Goal: Task Accomplishment & Management: Manage account settings

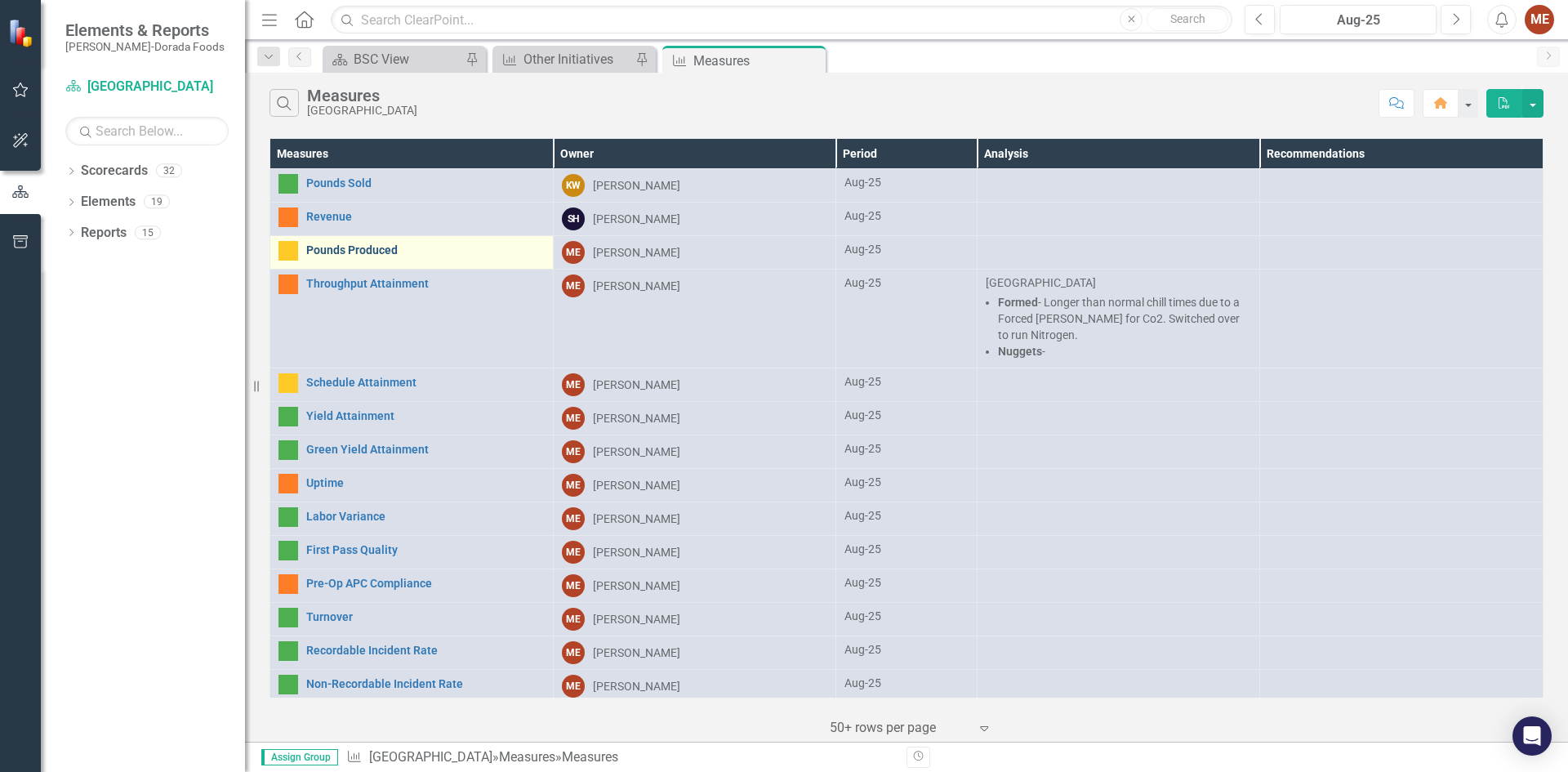
click at [379, 253] on link "Pounds Produced" at bounding box center [425, 250] width 239 height 12
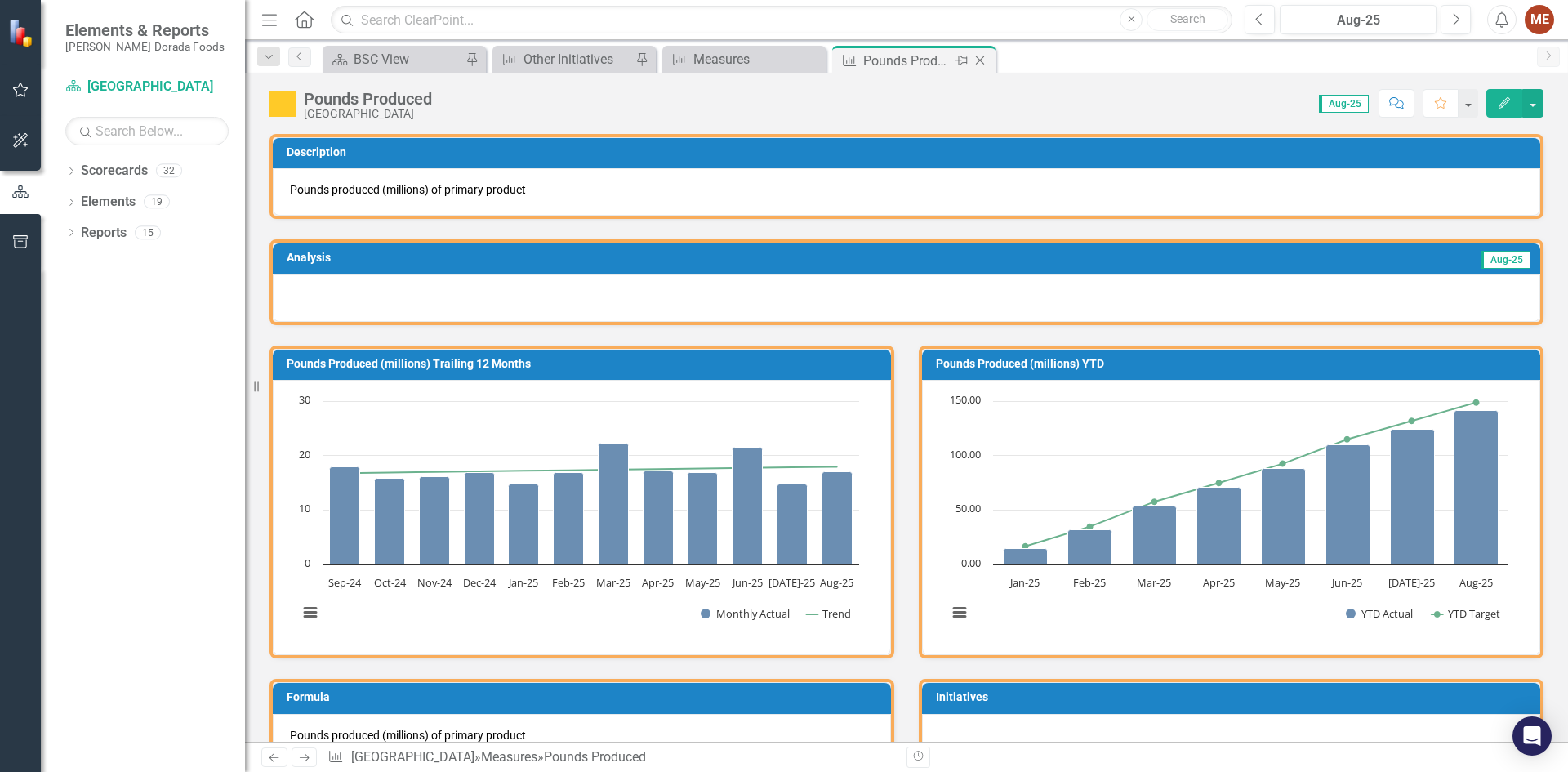
click at [984, 57] on icon at bounding box center [981, 61] width 9 height 9
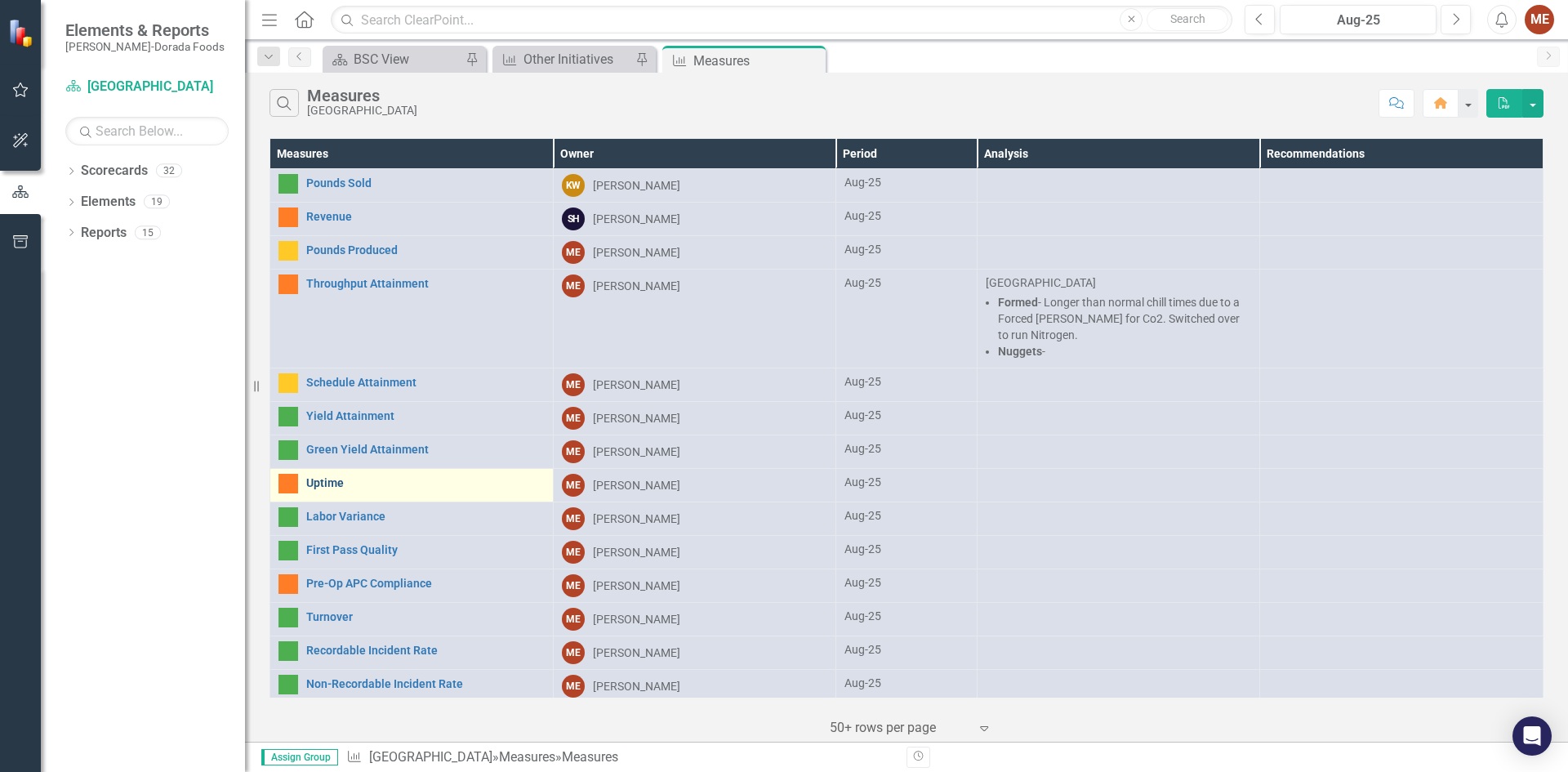
click at [356, 481] on link "Uptime" at bounding box center [425, 482] width 239 height 12
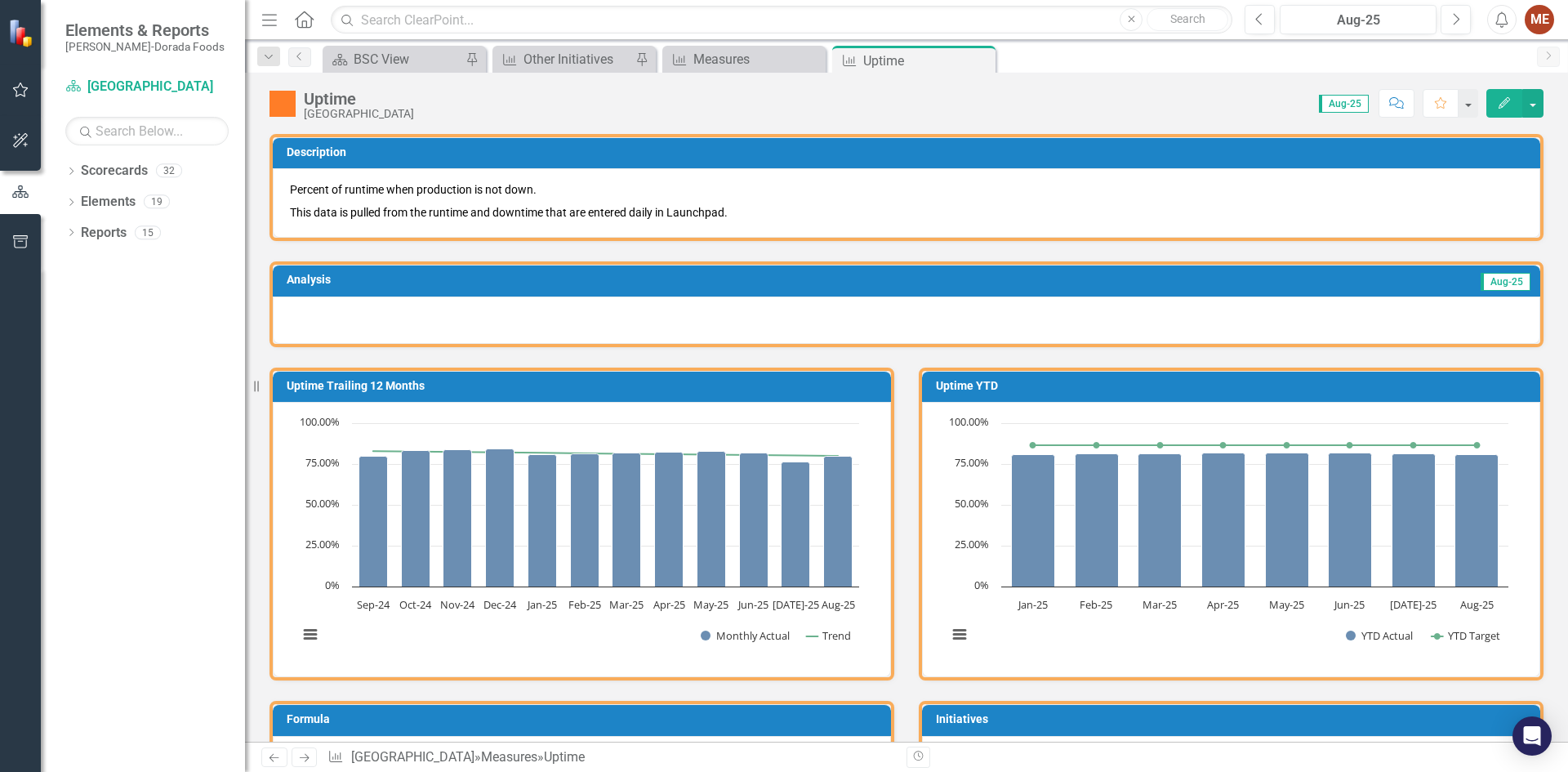
click at [954, 319] on div at bounding box center [906, 319] width 1267 height 48
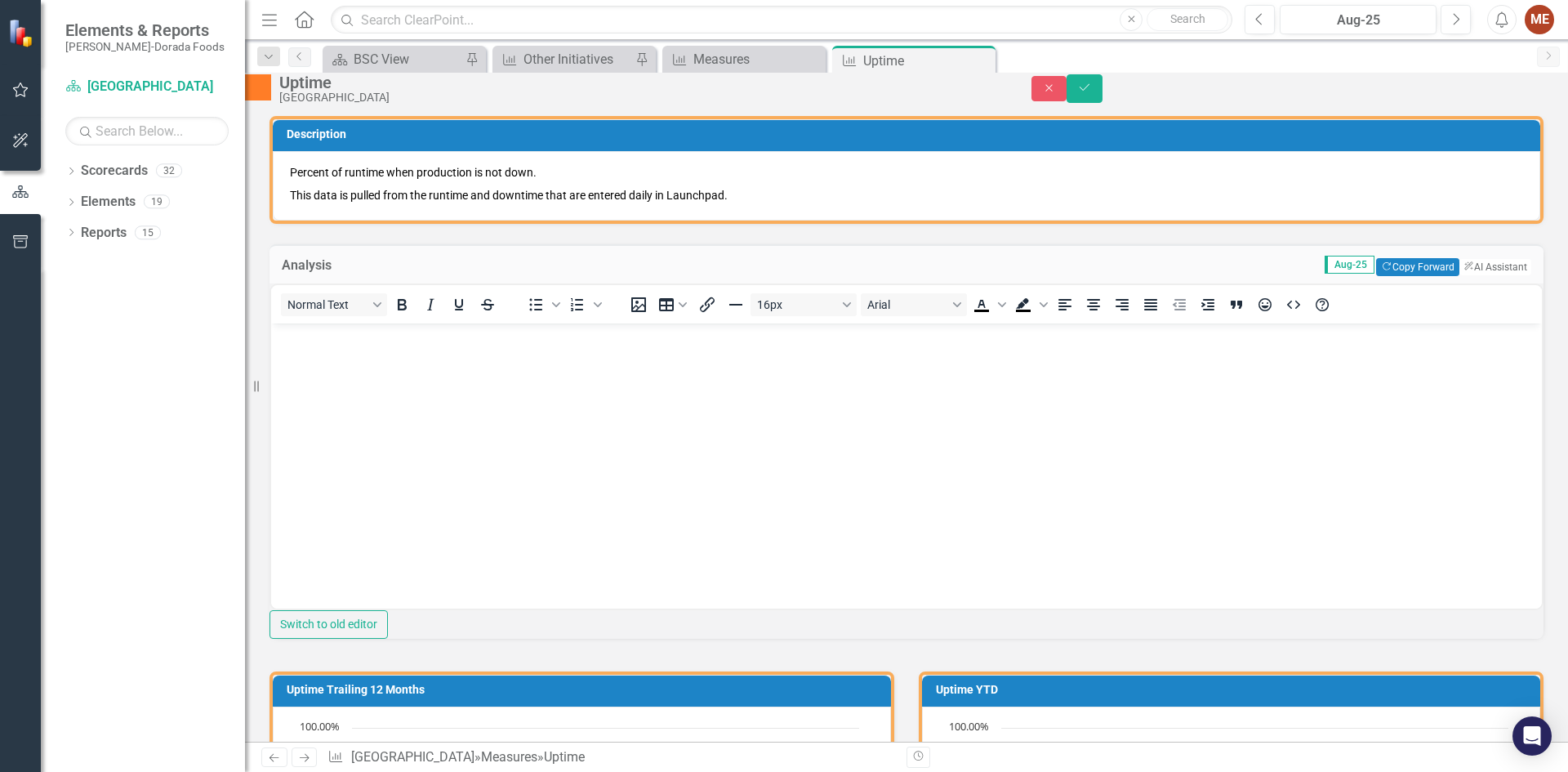
click at [544, 368] on body "Rich Text Area. Press ALT-0 for help." at bounding box center [906, 446] width 1271 height 245
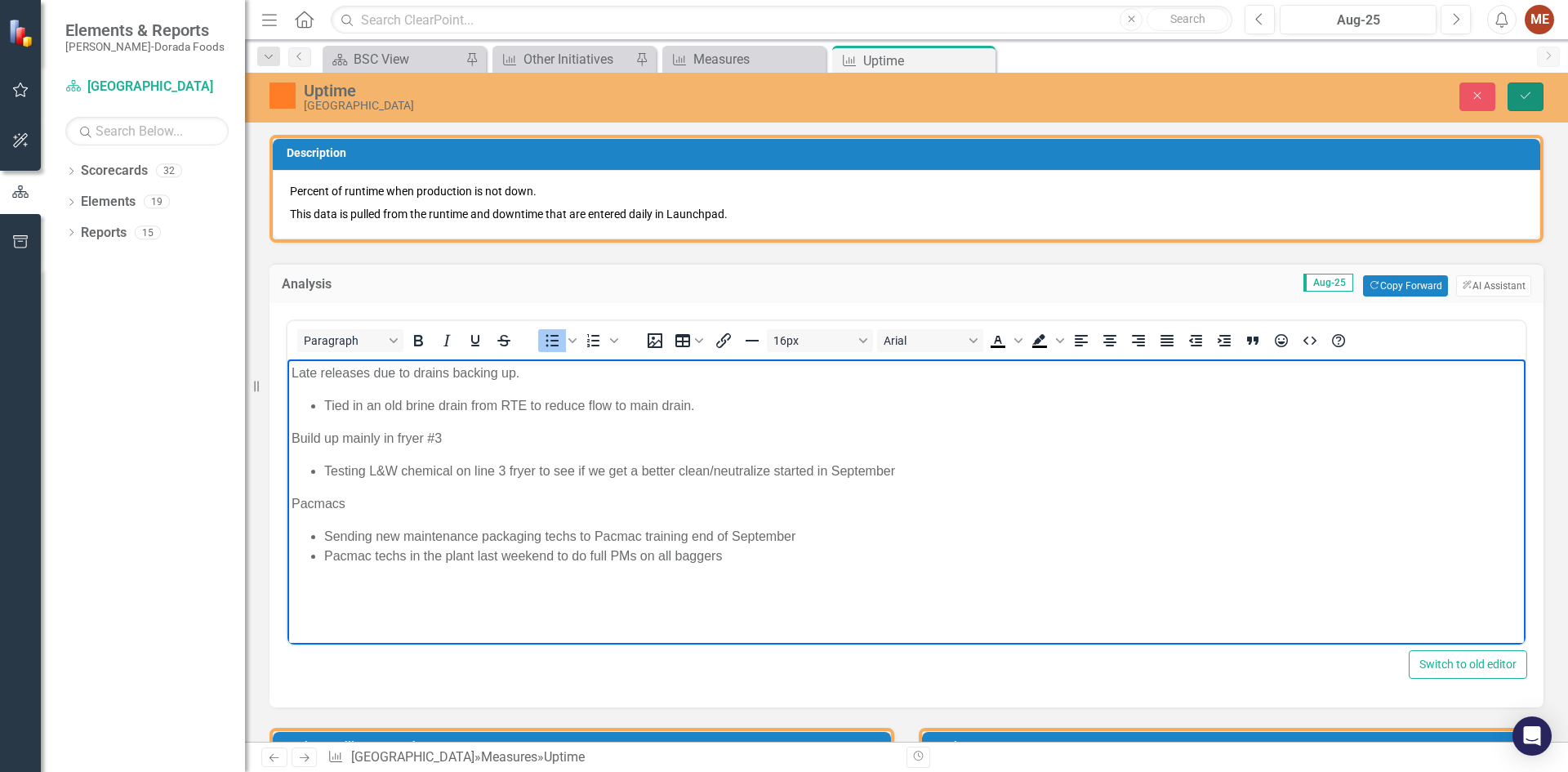
click at [1520, 98] on icon "Save" at bounding box center [1526, 96] width 15 height 11
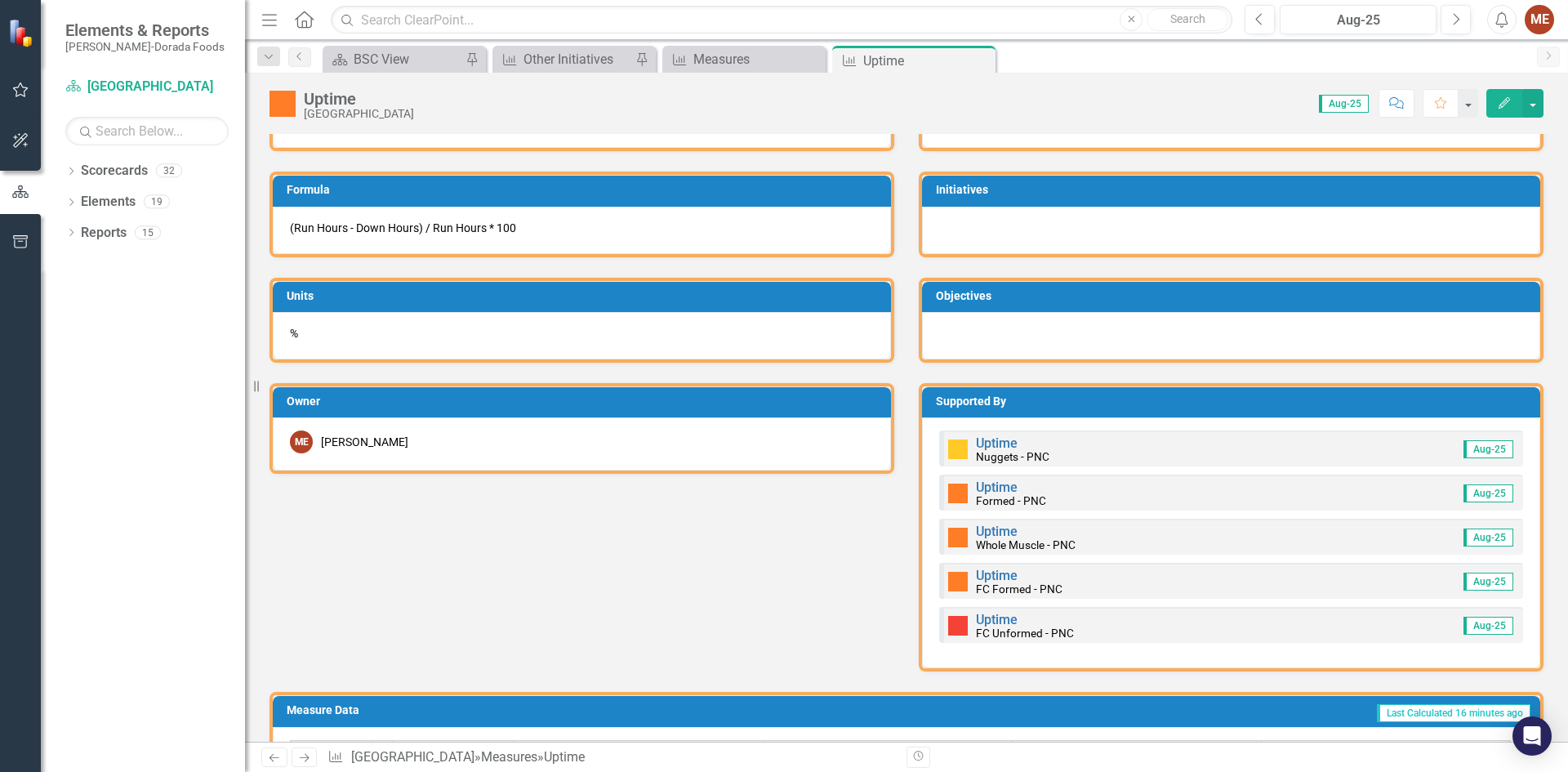
scroll to position [817, 0]
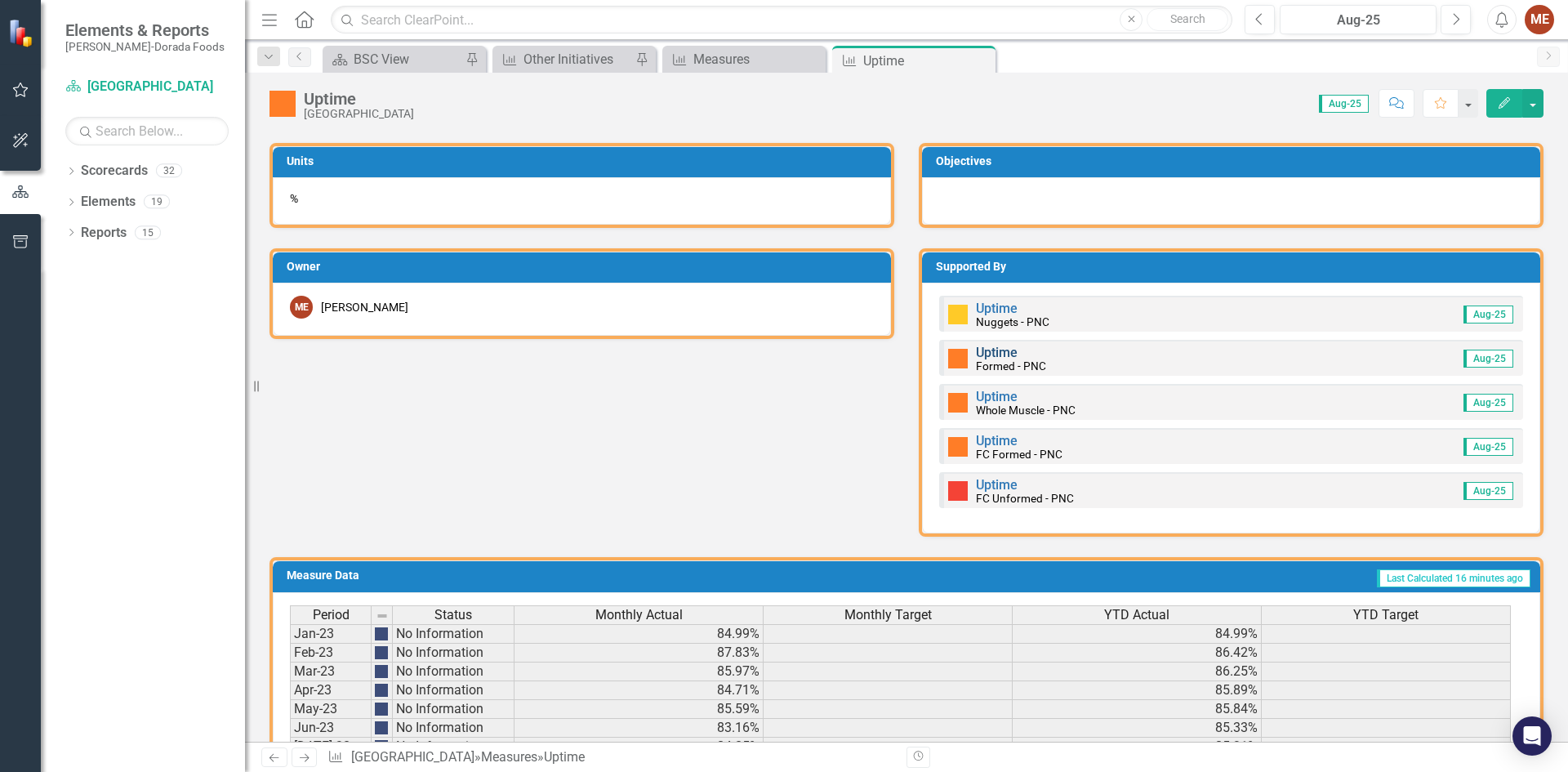
click at [987, 355] on link "Uptime" at bounding box center [997, 352] width 41 height 16
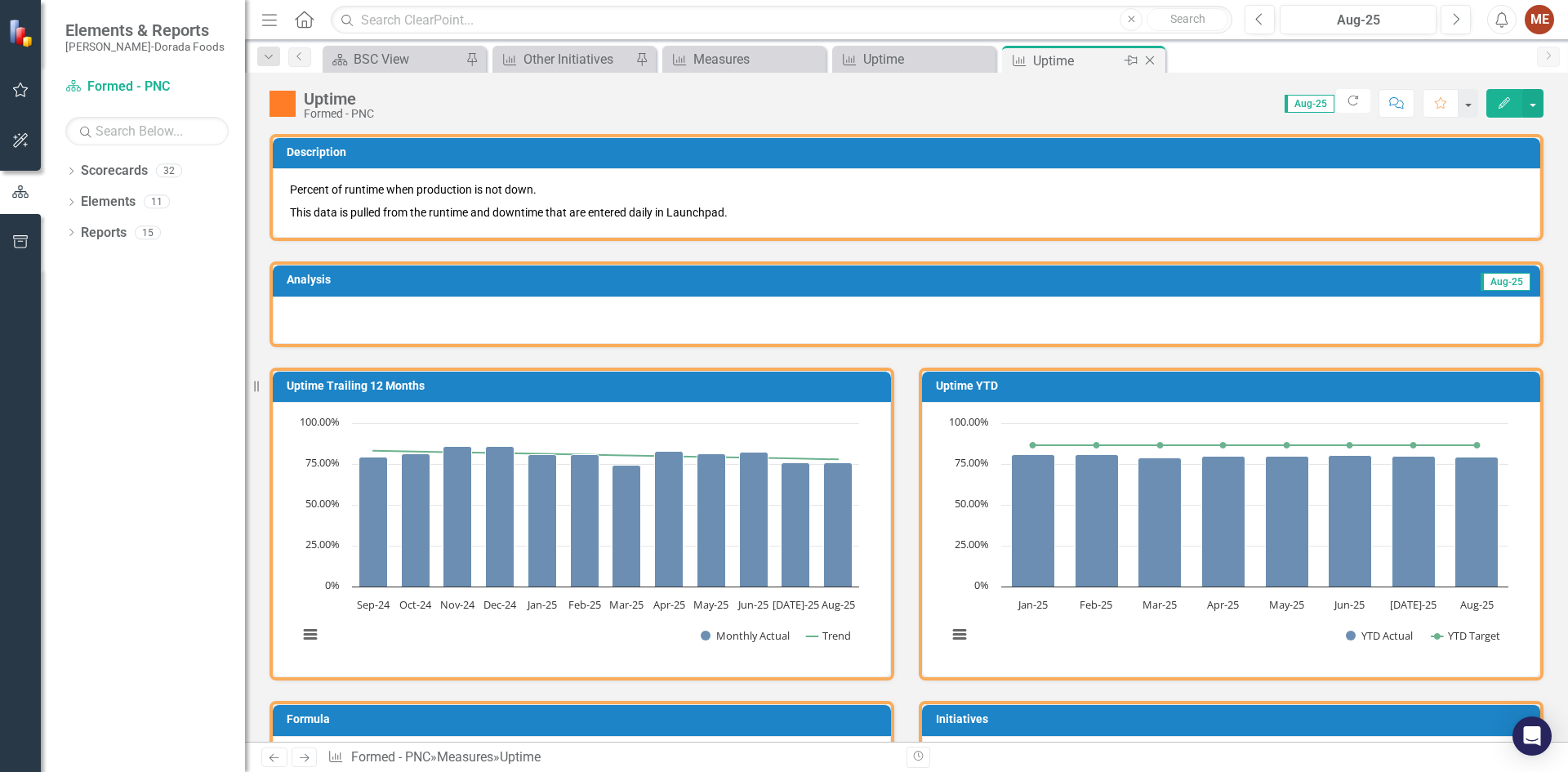
click at [1150, 58] on icon "Close" at bounding box center [1149, 61] width 16 height 13
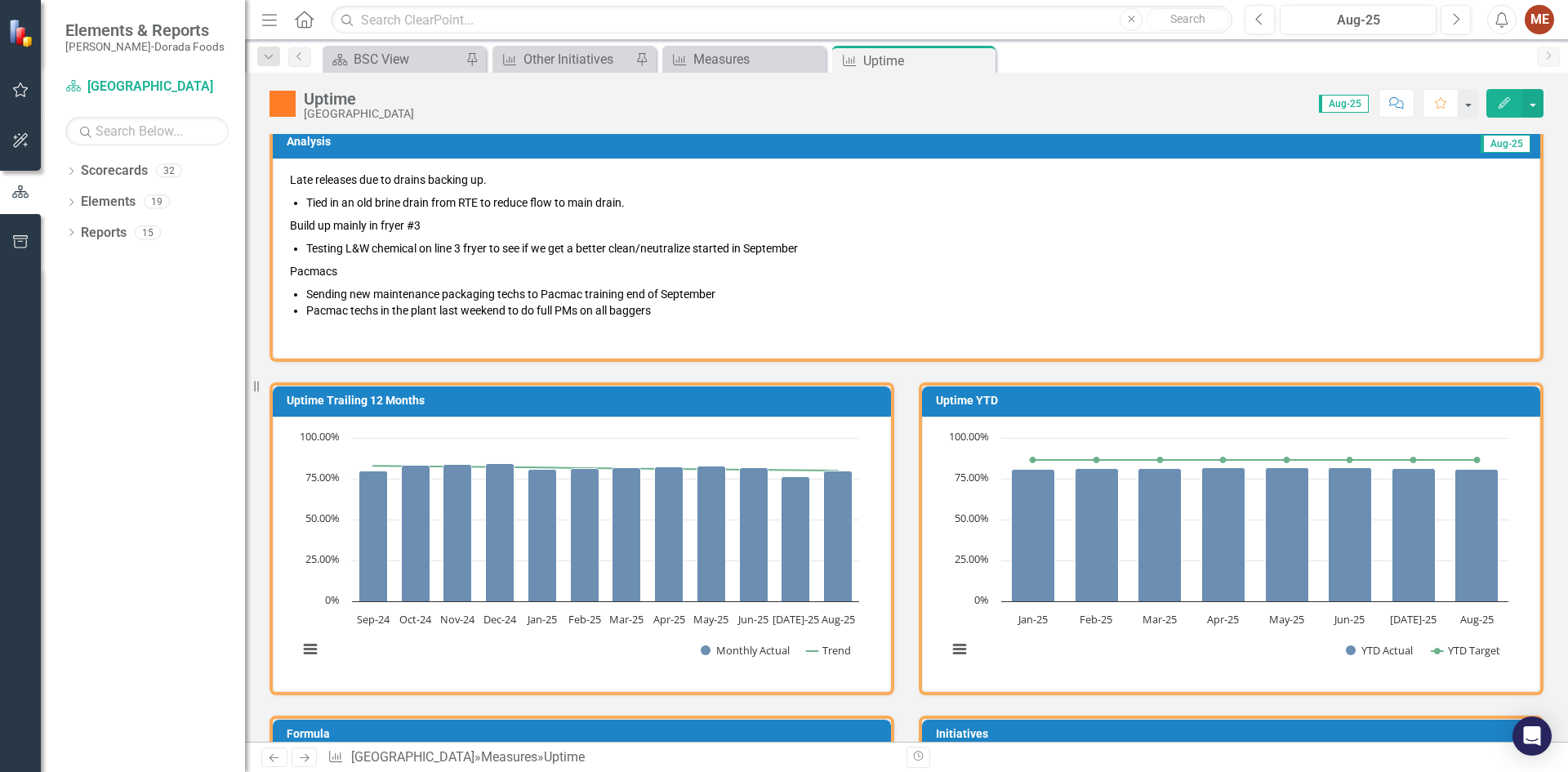
scroll to position [735, 0]
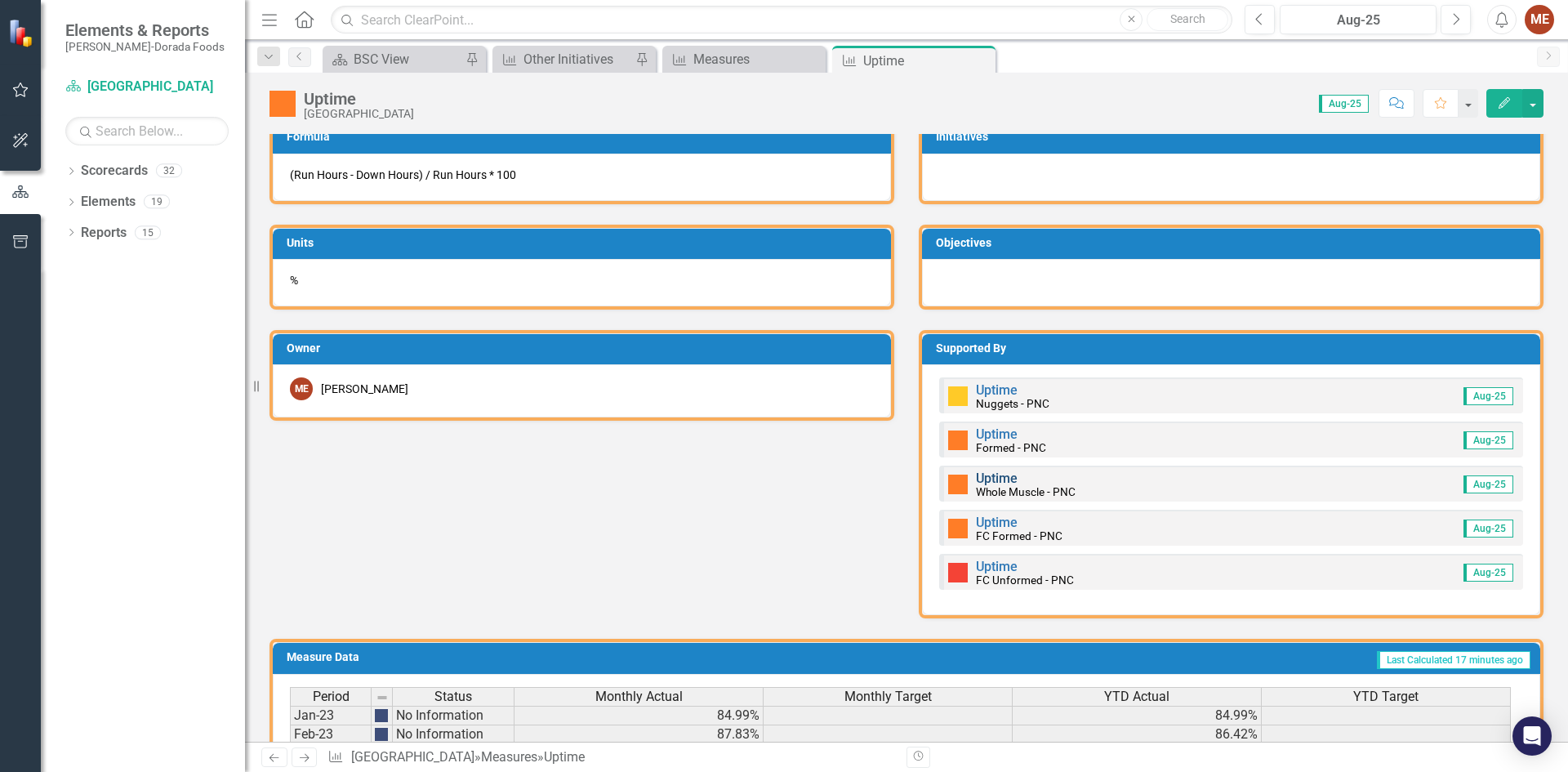
click at [985, 480] on link "Uptime" at bounding box center [997, 478] width 41 height 16
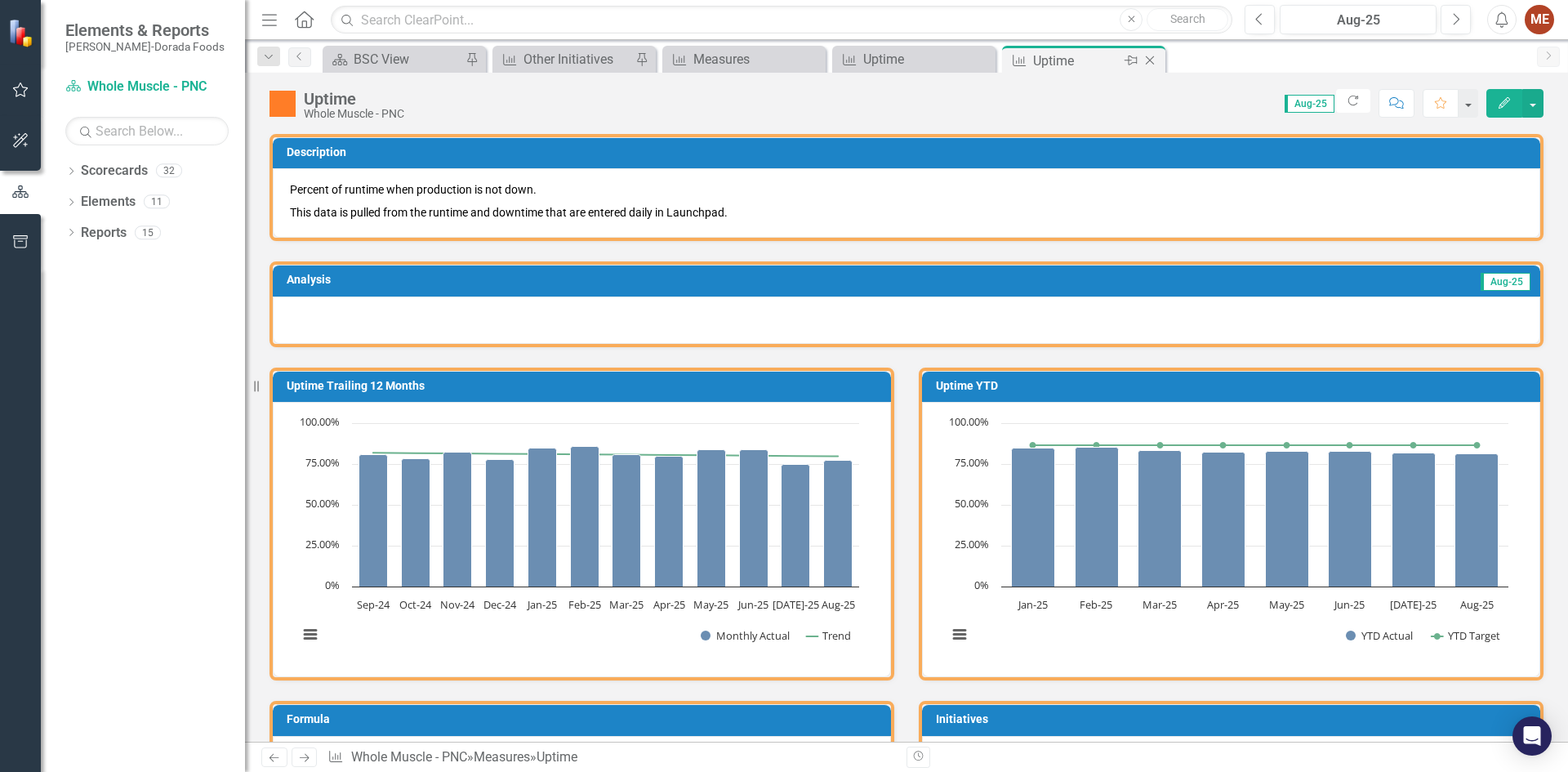
click at [1151, 61] on icon "Close" at bounding box center [1149, 61] width 16 height 13
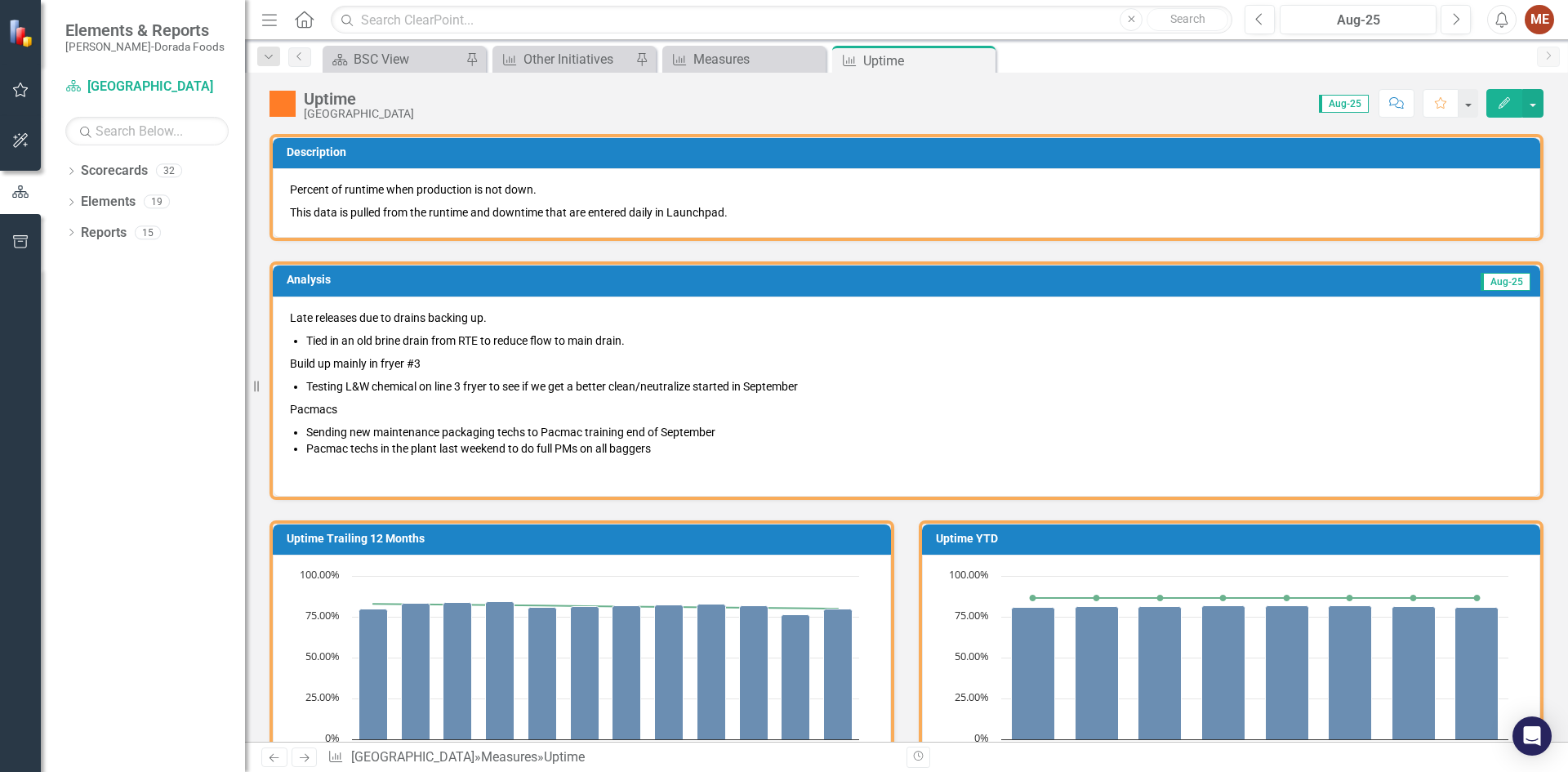
click at [811, 456] on span "Late releases due to drains backing up. Tied in an old brine drain from RTE to …" at bounding box center [906, 393] width 1233 height 170
click at [782, 446] on li "Pacmac techs in the plant last weekend to do full PMs on all baggers" at bounding box center [914, 448] width 1217 height 16
click at [766, 444] on li "Pacmac techs in the plant last weekend to do full PMs on all baggers" at bounding box center [914, 448] width 1217 height 16
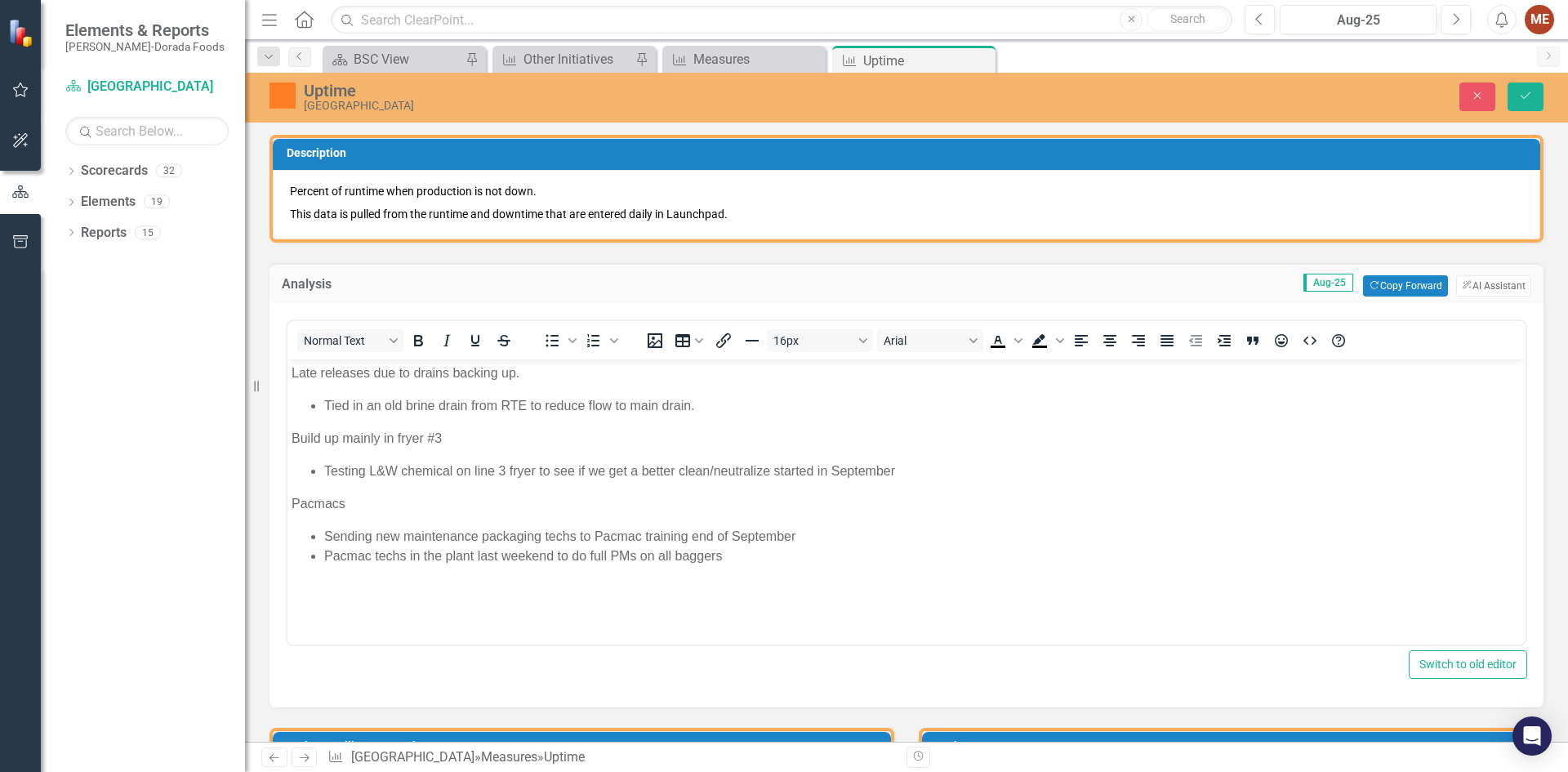
click at [761, 559] on li "Pacmac techs in the plant last weekend to do full PMs on all baggers" at bounding box center [923, 555] width 1197 height 20
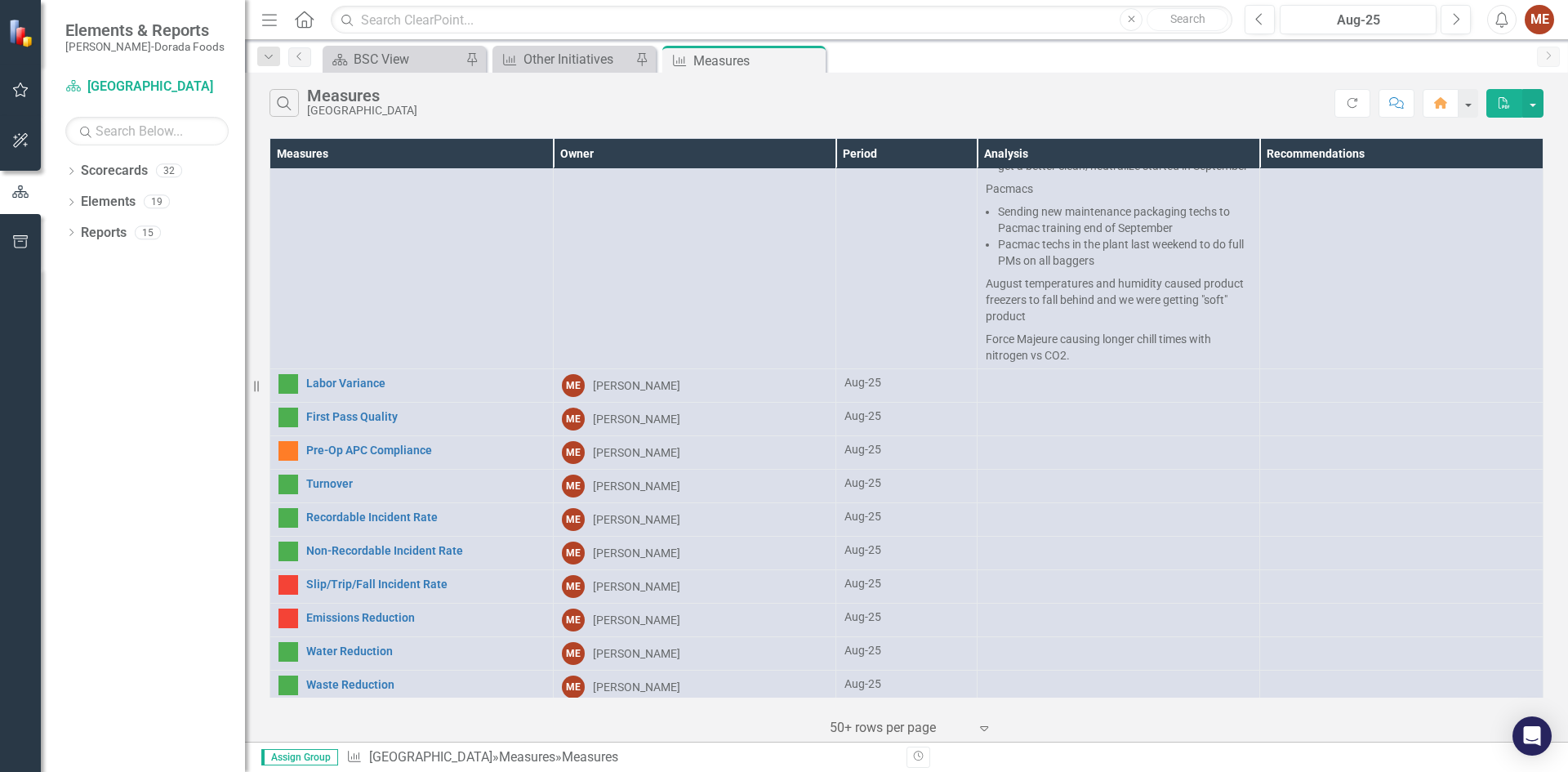
scroll to position [408, 0]
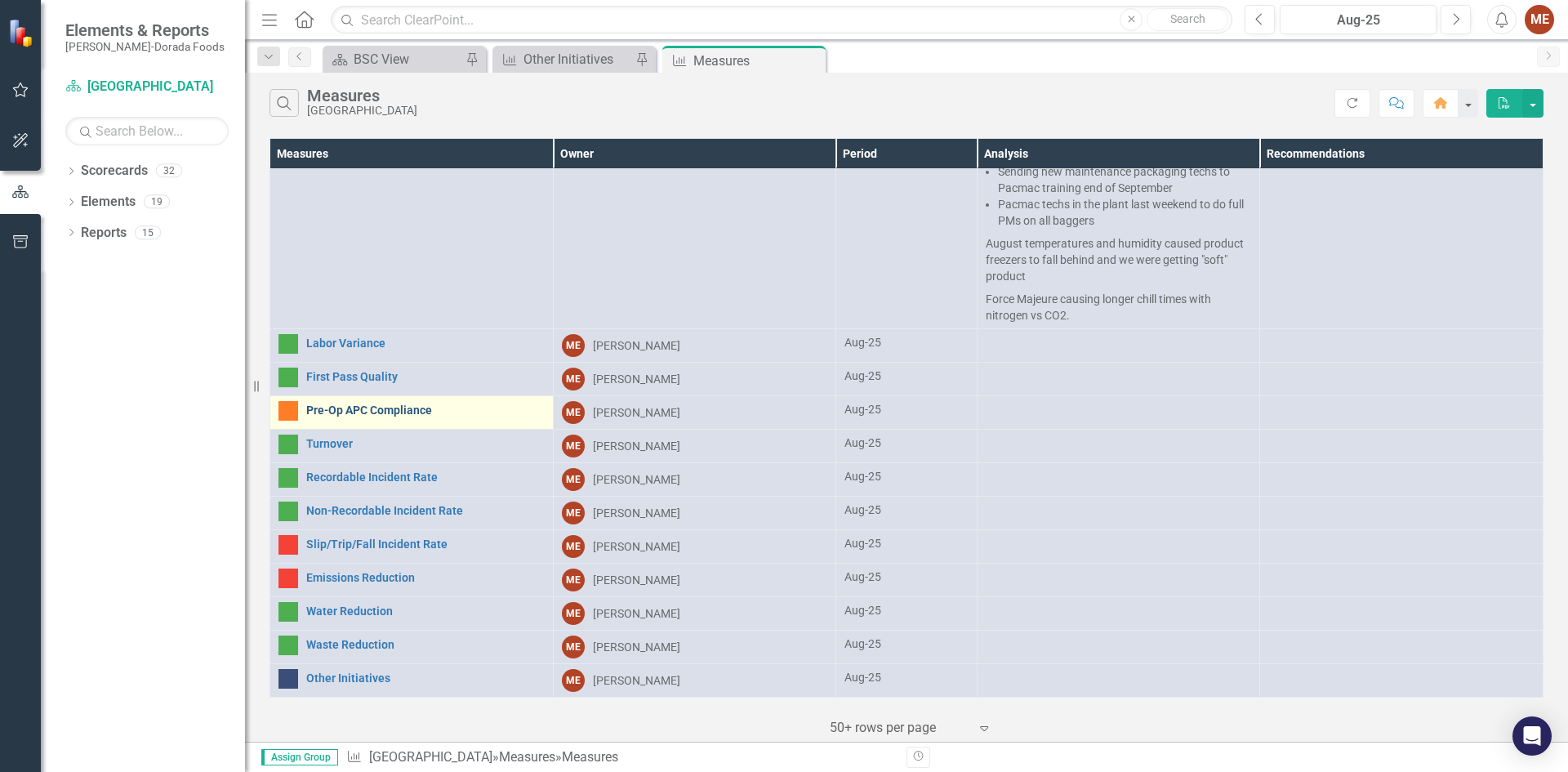
click at [387, 405] on link "Pre-Op APC Compliance" at bounding box center [425, 410] width 239 height 12
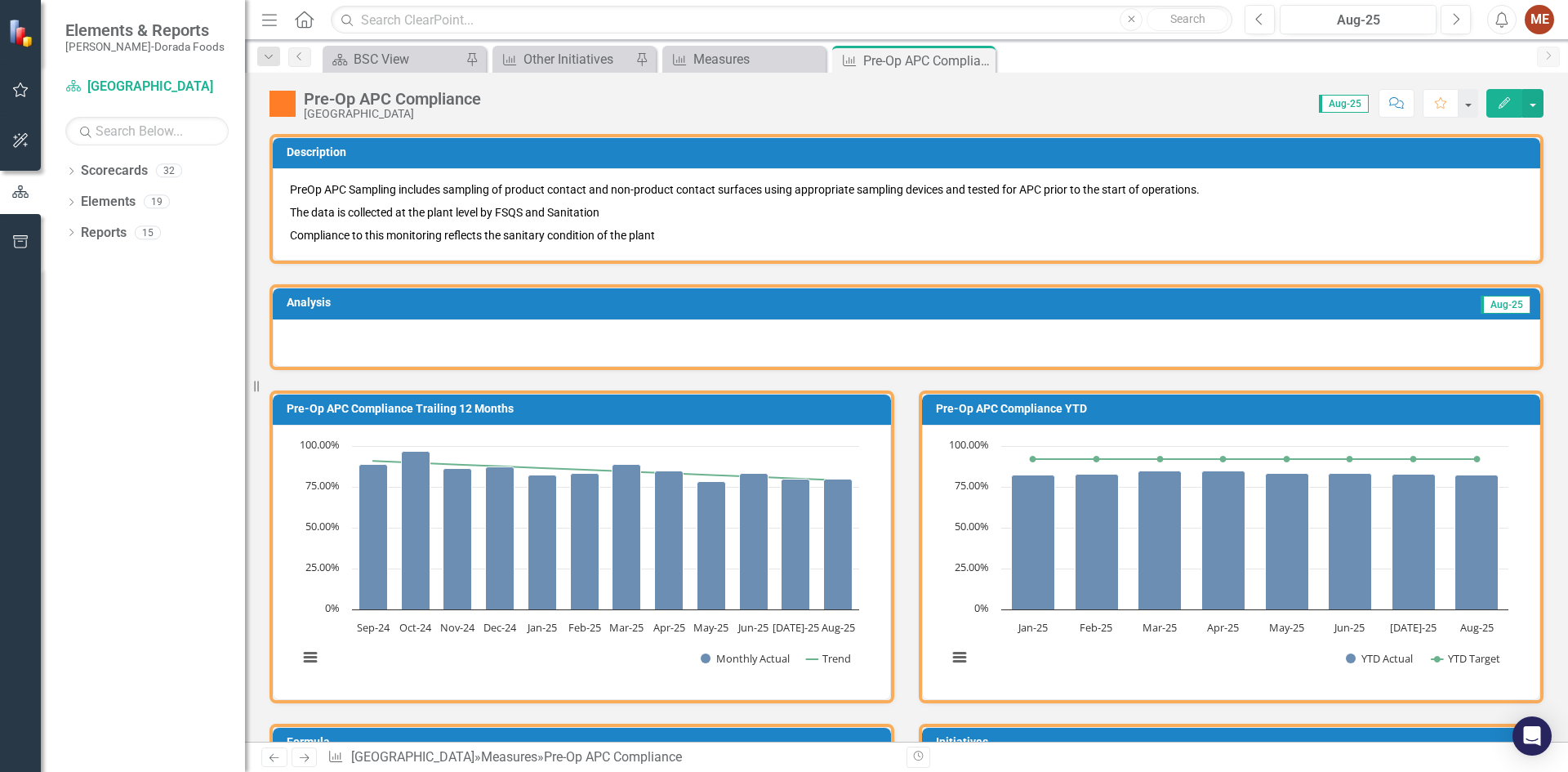
click at [537, 344] on div at bounding box center [906, 343] width 1267 height 48
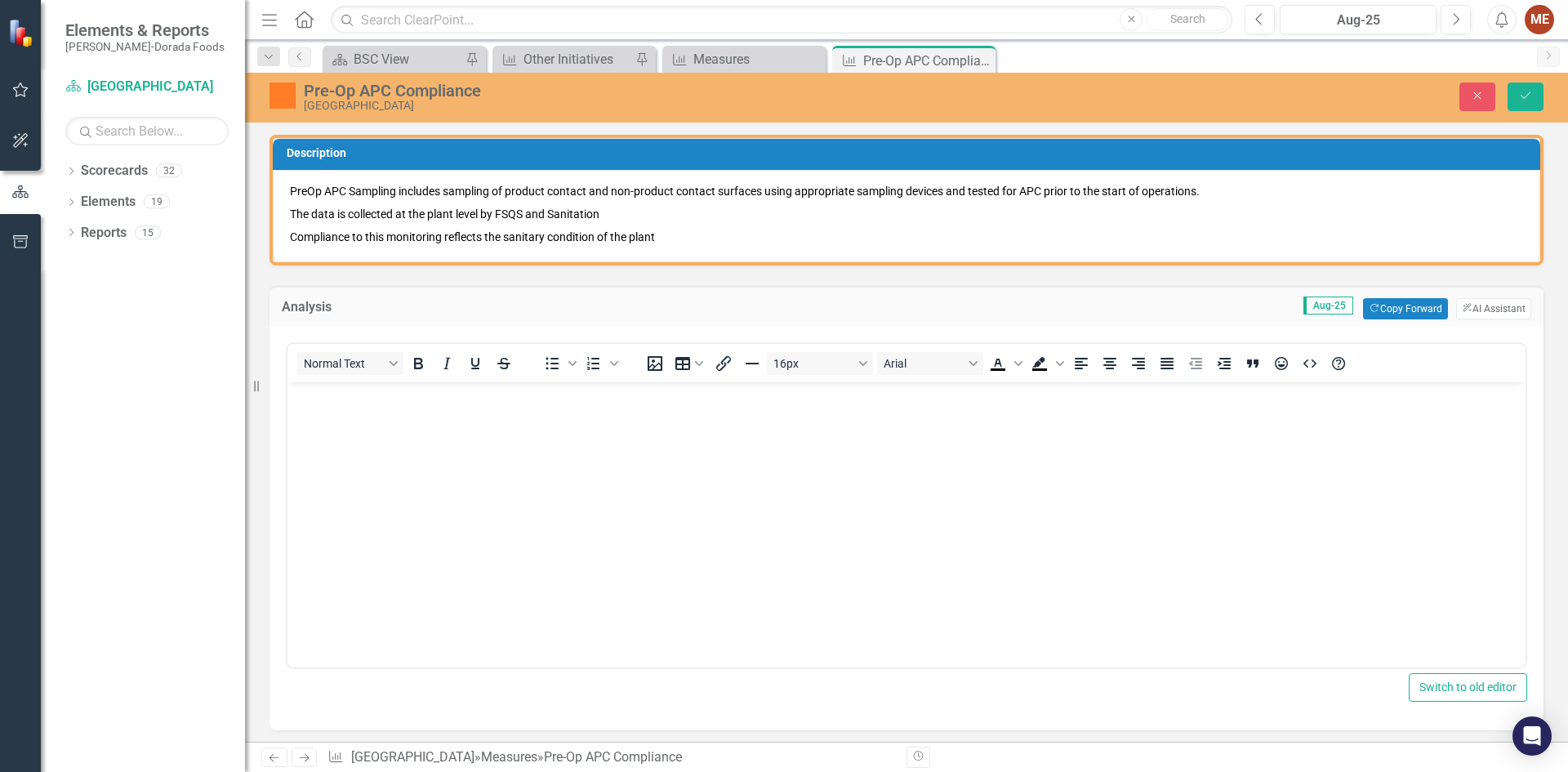
click at [526, 441] on body "Rich Text Area. Press ALT-0 for help." at bounding box center [907, 504] width 1238 height 245
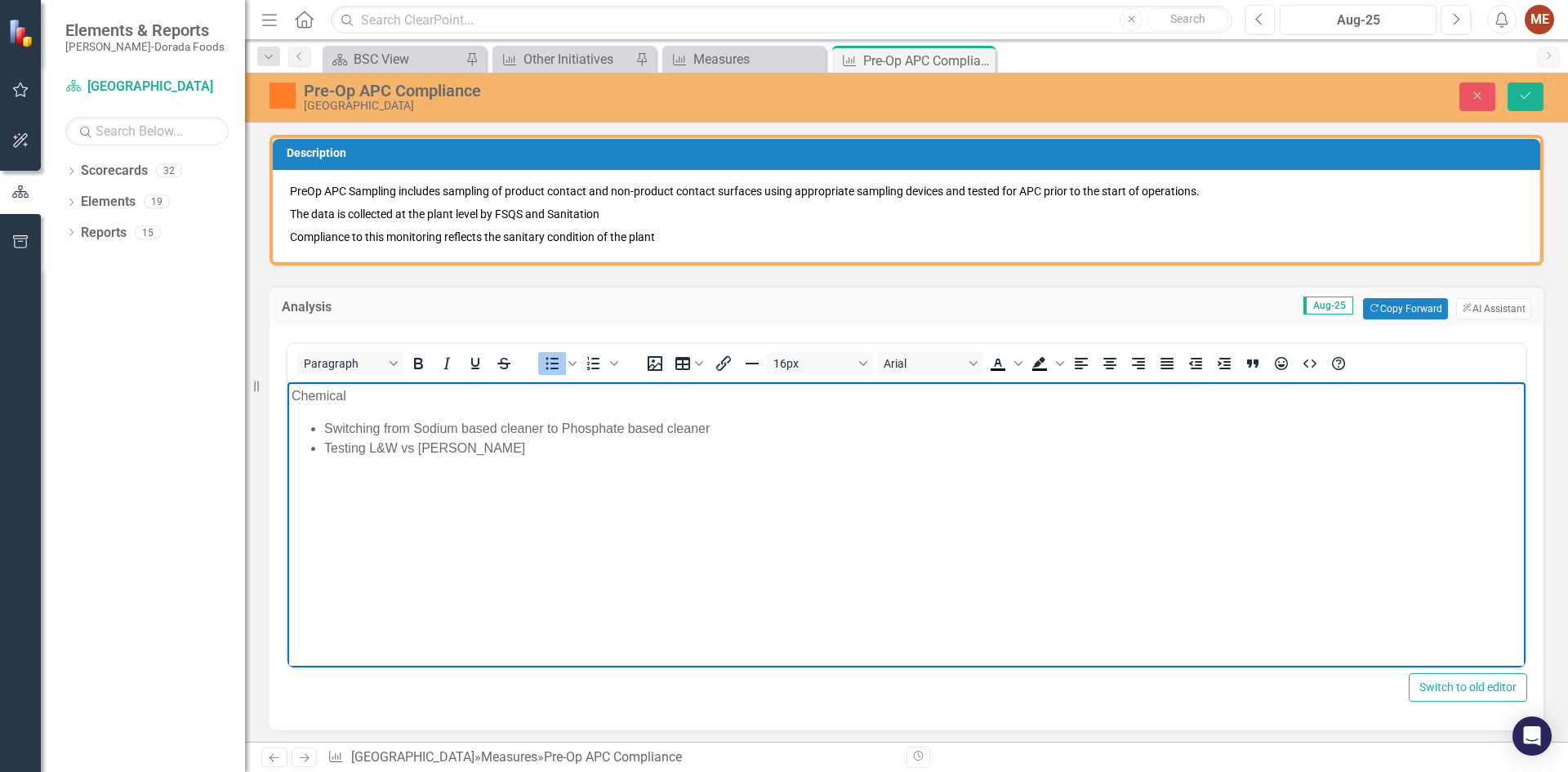
click at [735, 434] on li "Switching from Sodium based cleaner to Phosphate based cleaner" at bounding box center [923, 427] width 1197 height 20
click at [487, 468] on li "Testing L&W vs [PERSON_NAME]" at bounding box center [923, 467] width 1197 height 20
click at [405, 463] on li "Testing L&W vs [PERSON_NAME]" at bounding box center [923, 467] width 1197 height 20
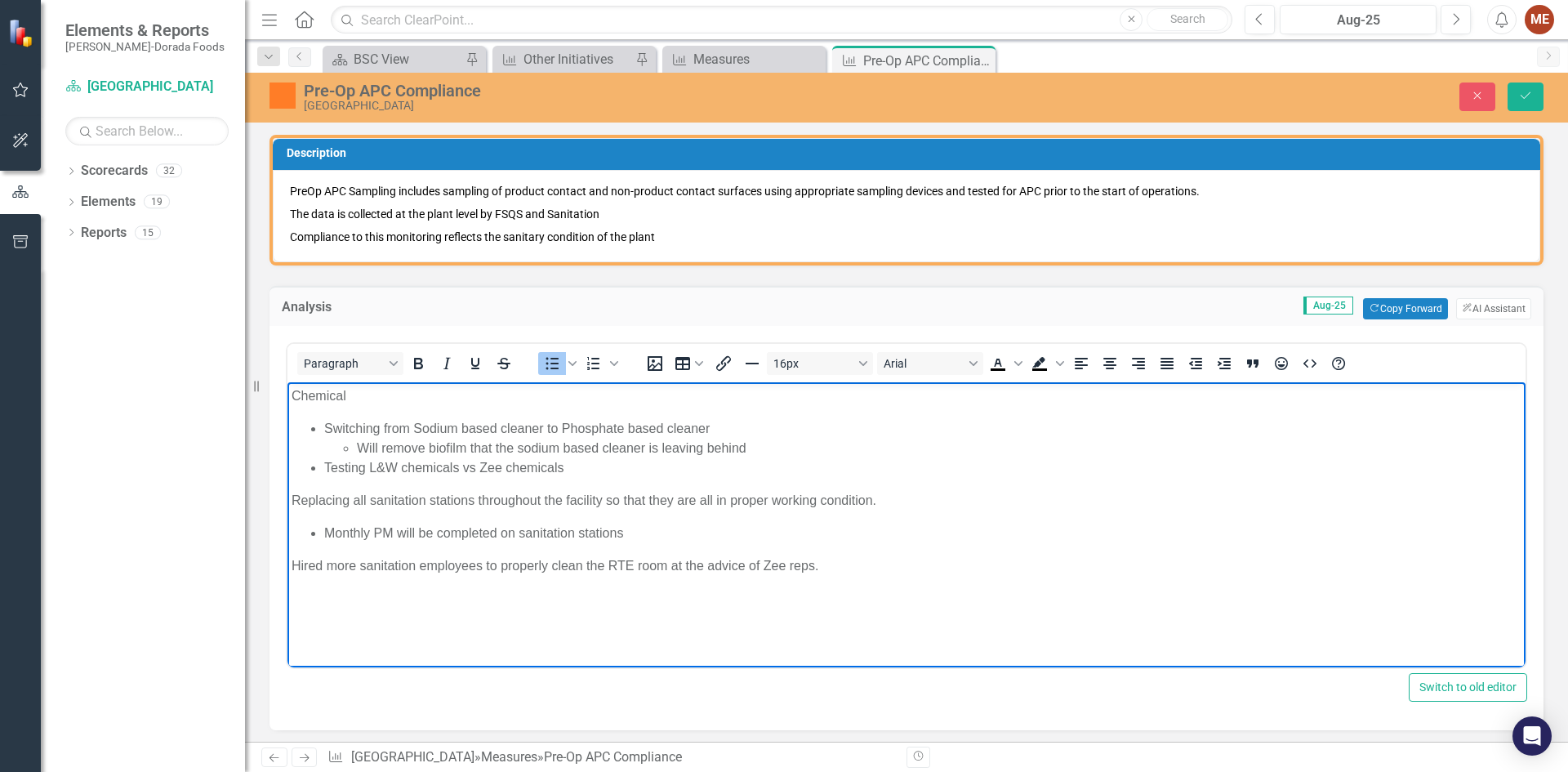
click at [884, 612] on body "Chemical Switching from Sodium based cleaner to Phosphate based cleaner Will re…" at bounding box center [907, 504] width 1238 height 245
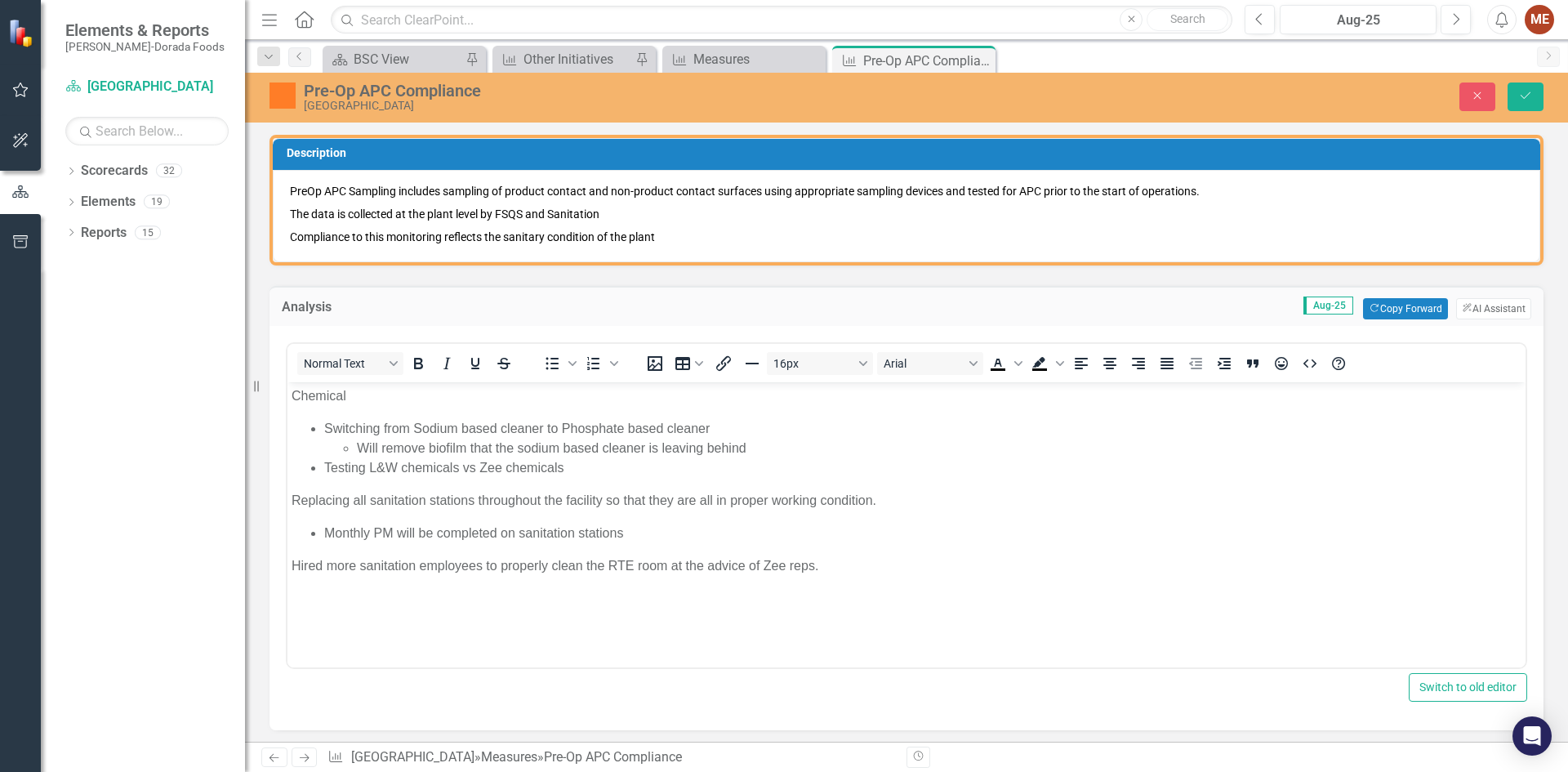
click at [1524, 78] on div "Pre-Op APC Compliance Ponca City Close Save" at bounding box center [907, 97] width 1323 height 50
click at [1531, 91] on icon "Save" at bounding box center [1526, 96] width 15 height 11
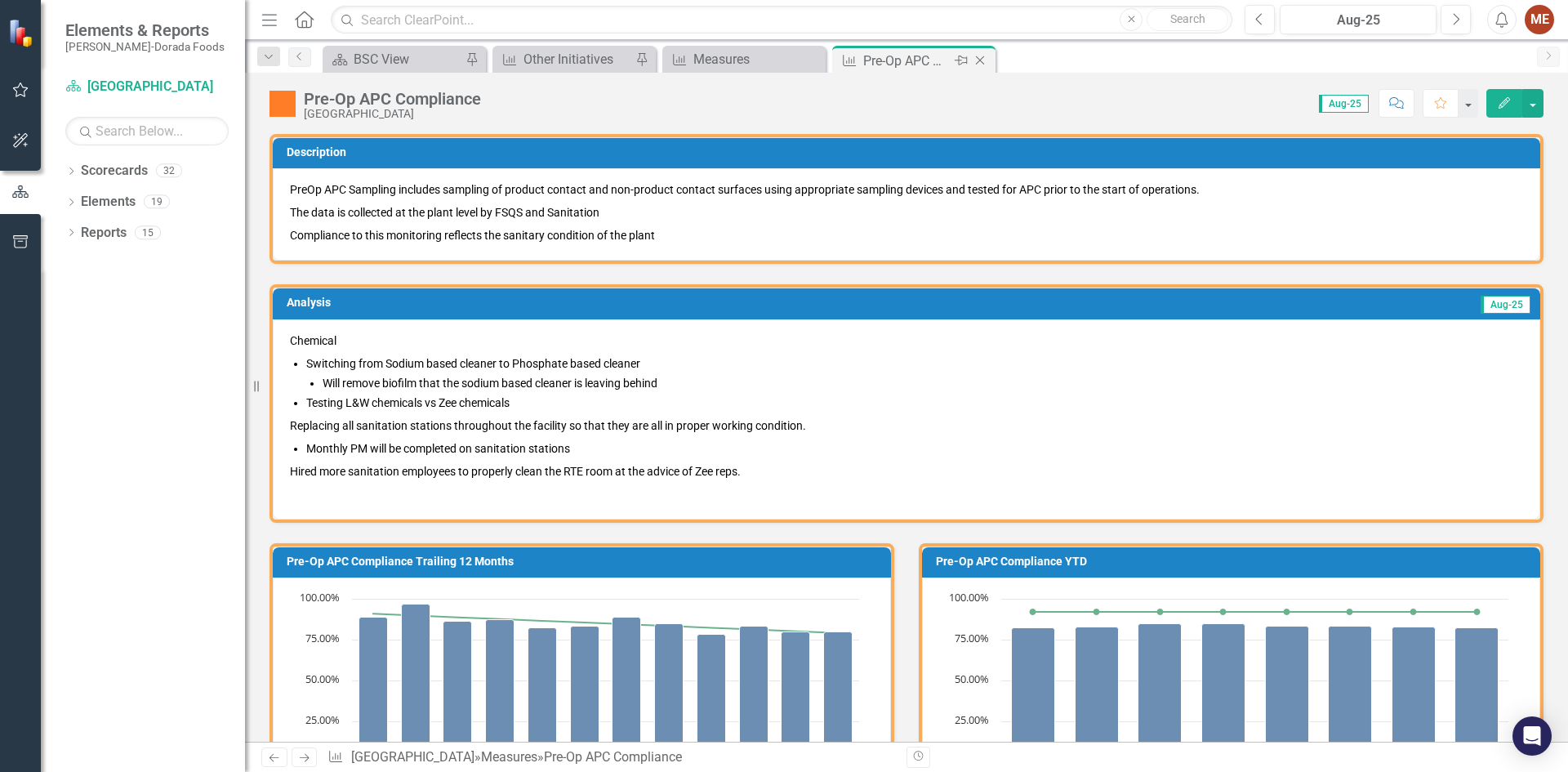
click at [983, 60] on icon "Close" at bounding box center [979, 61] width 16 height 13
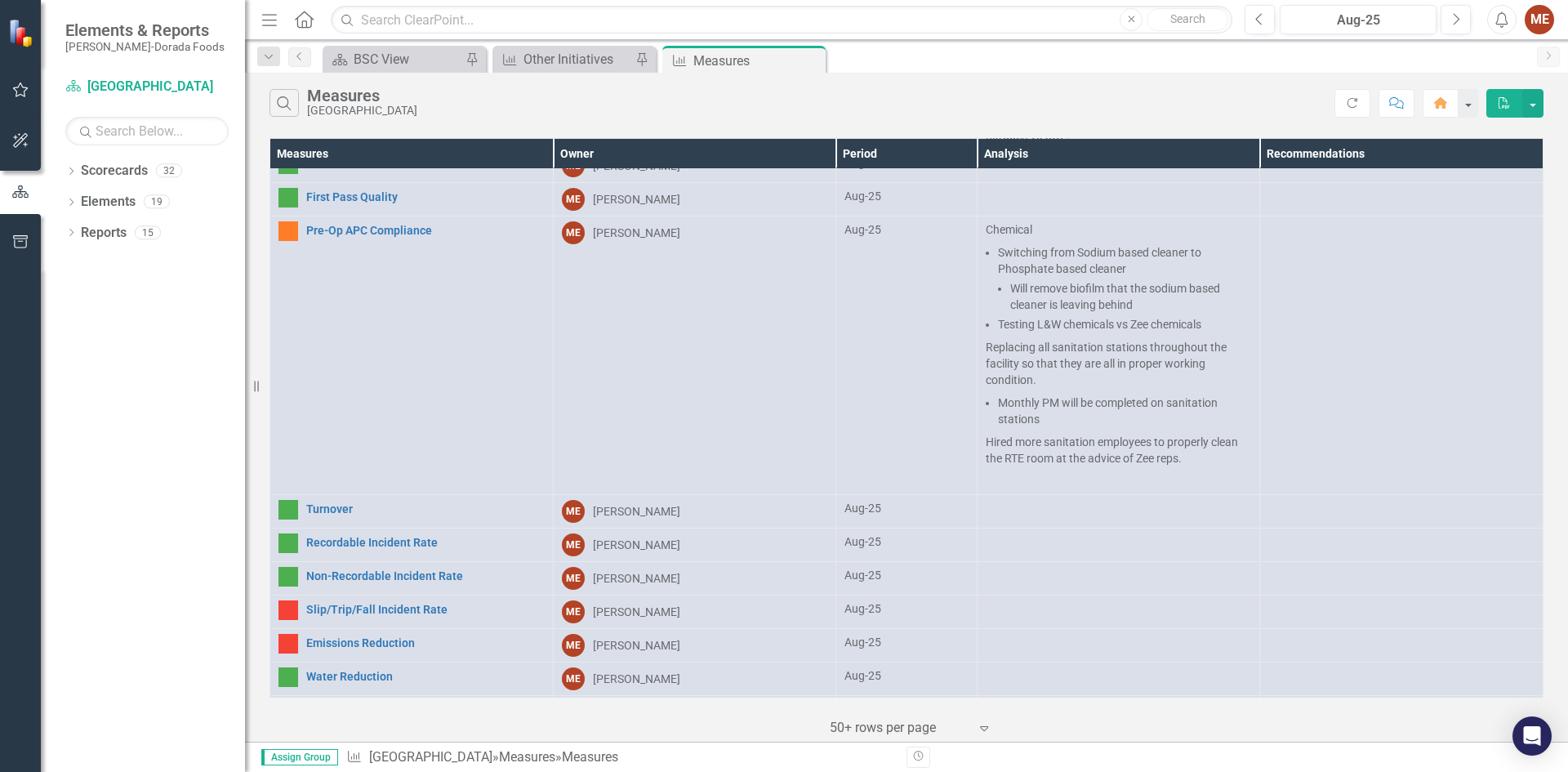
scroll to position [653, 0]
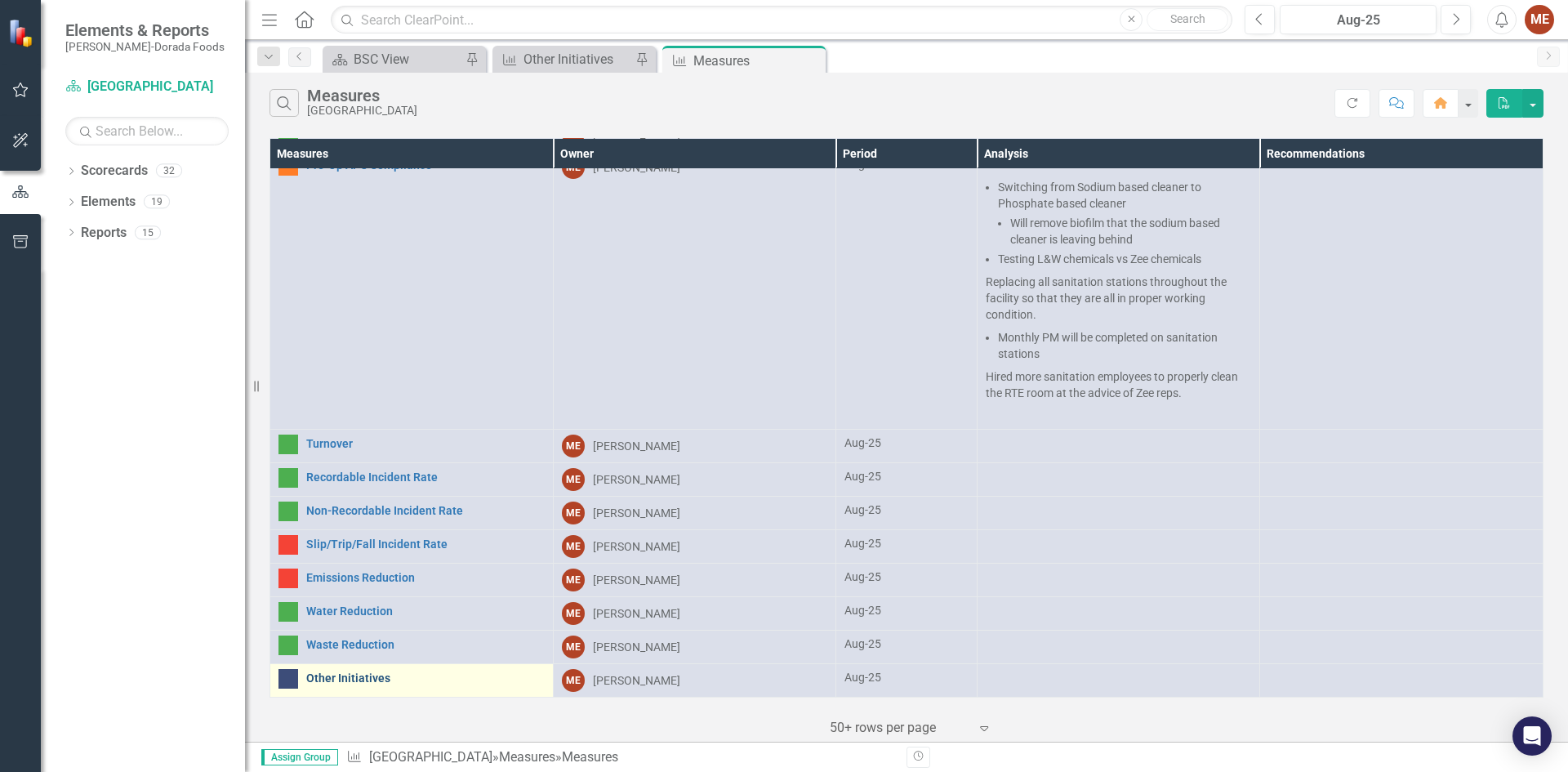
click at [410, 676] on link "Other Initiatives" at bounding box center [425, 678] width 239 height 12
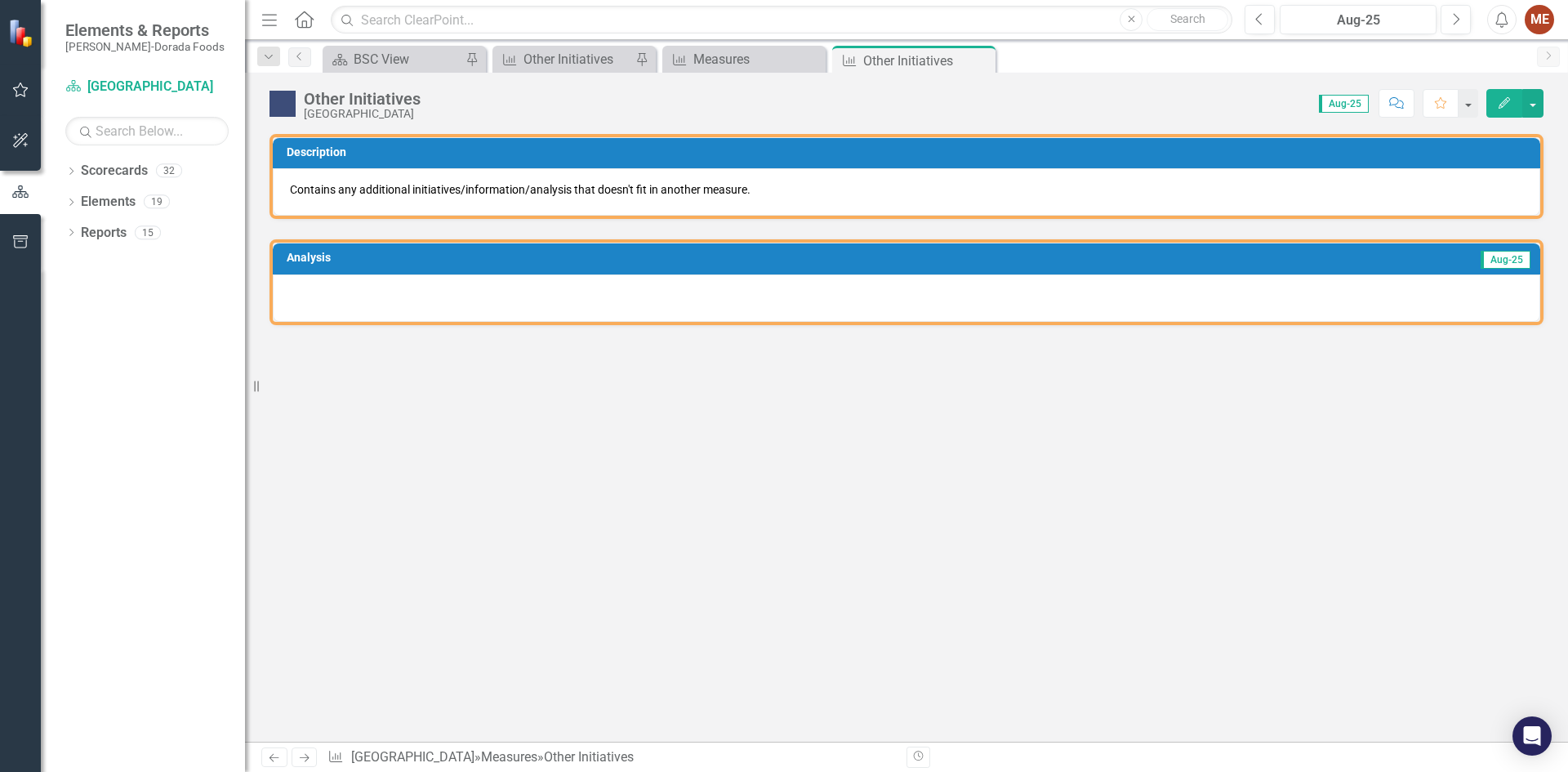
click at [576, 293] on div at bounding box center [906, 298] width 1267 height 48
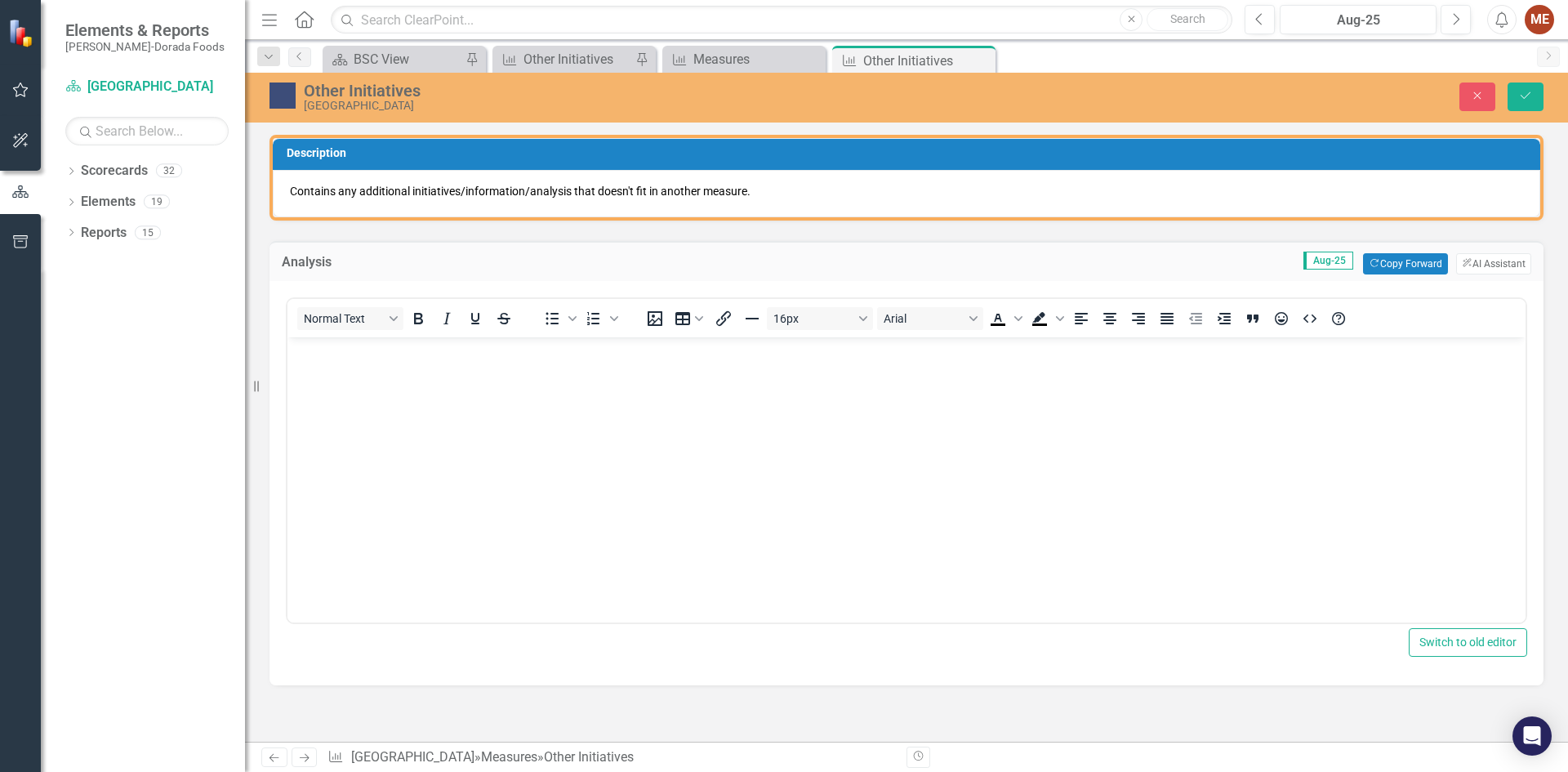
click at [588, 388] on body "Rich Text Area. Press ALT-0 for help." at bounding box center [907, 459] width 1238 height 245
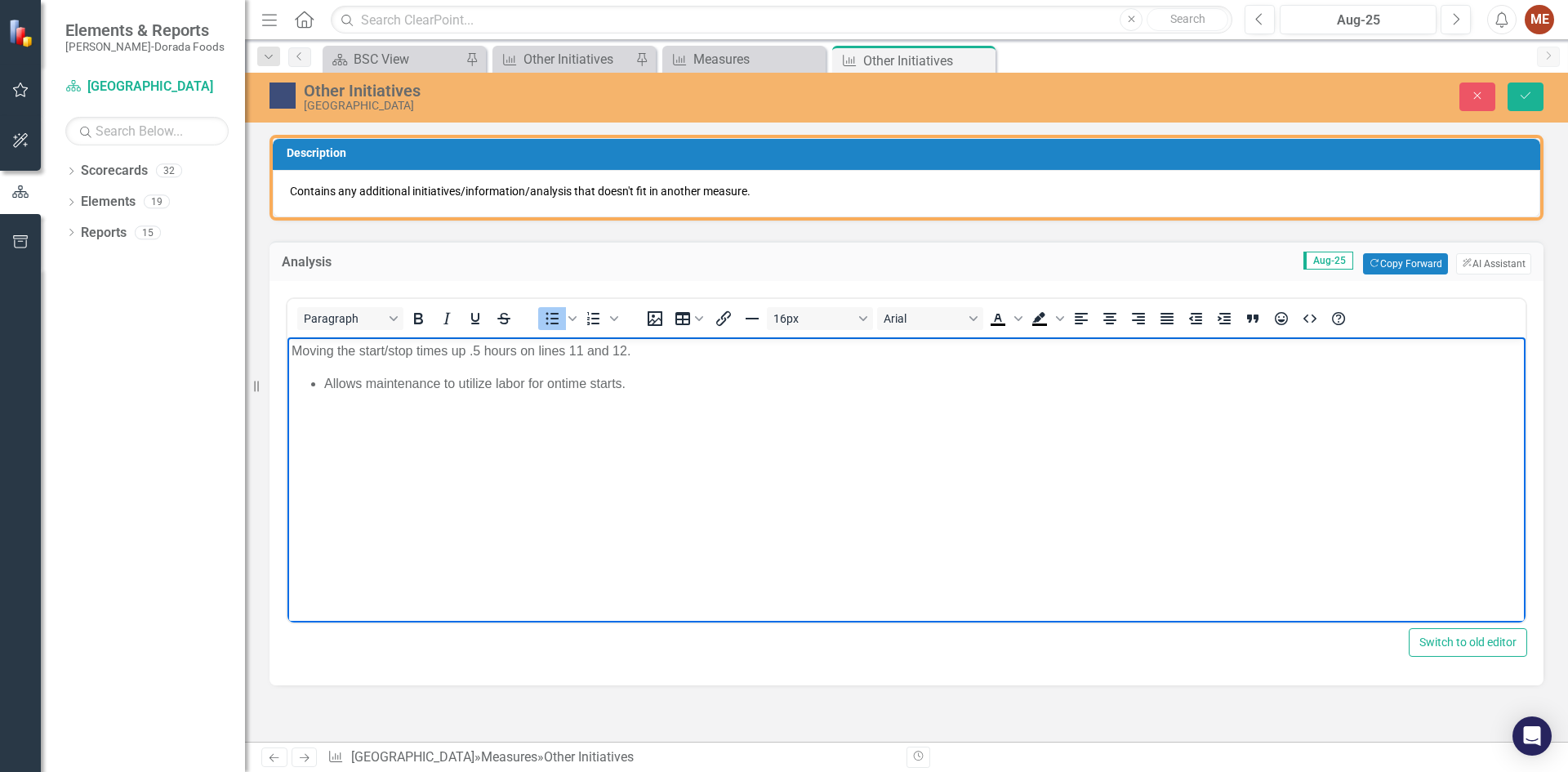
click at [561, 383] on li "Allows maintenance to utilize labor for ontime starts." at bounding box center [923, 382] width 1197 height 20
click at [668, 387] on li "Allows maintenance to utilize labor for on-time starts." at bounding box center [923, 382] width 1197 height 20
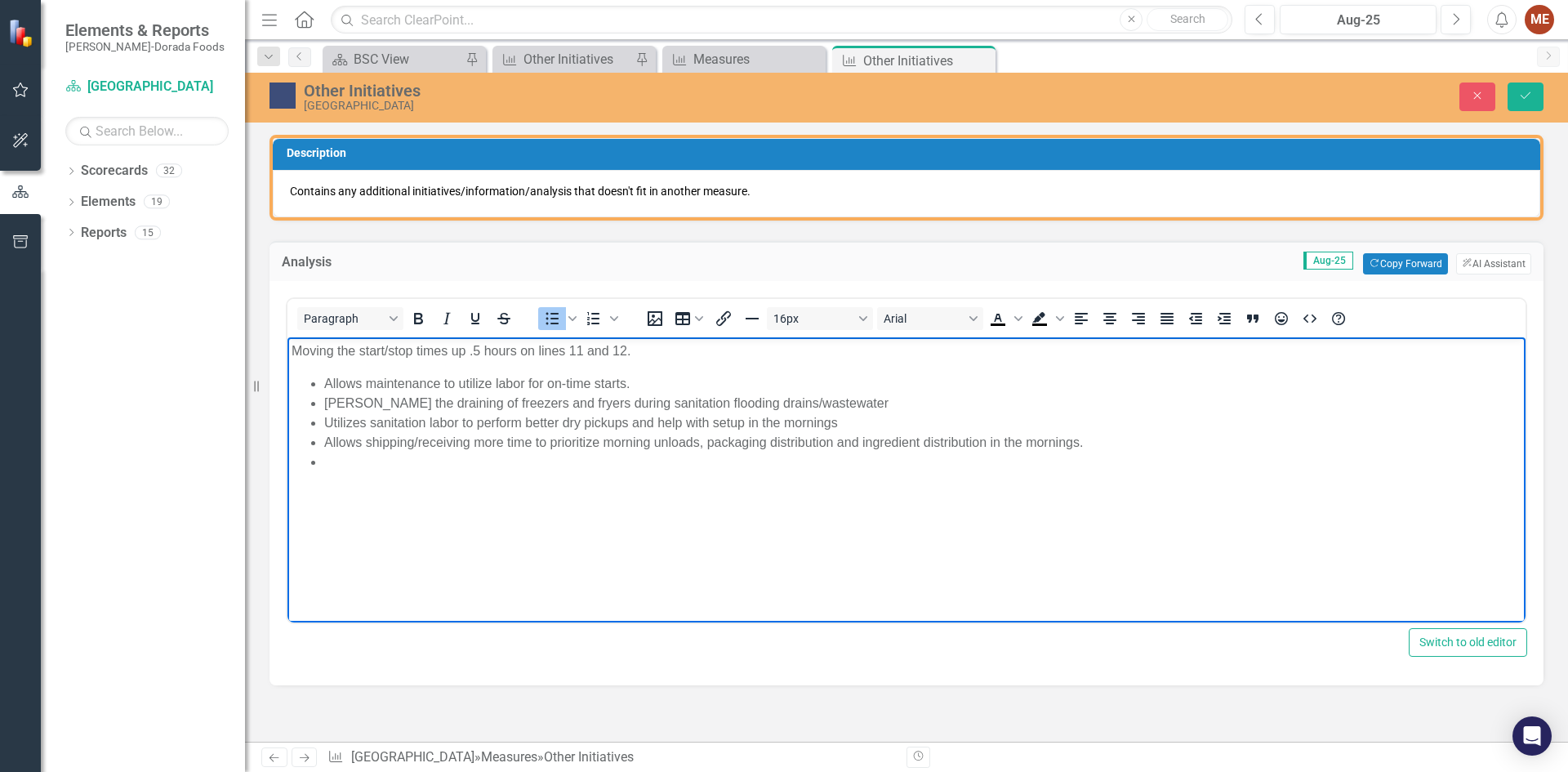
click at [652, 440] on li "Allows shipping/receiving more time to prioritize morning unloads, packaging di…" at bounding box center [923, 441] width 1197 height 20
click at [673, 443] on li "Allows shipping/receiving more time to prioritize morning rawmaterial/ingredien…" at bounding box center [923, 441] width 1197 height 20
click at [691, 496] on body "Moving the start/stop times up .5 hours on lines 11 and 12. Allows maintenance …" at bounding box center [907, 459] width 1238 height 245
click at [354, 462] on li "Rich Text Area. Press ALT-0 for help." at bounding box center [923, 461] width 1197 height 20
click at [377, 472] on p "USDA has not concerns with this move" at bounding box center [906, 474] width 1230 height 20
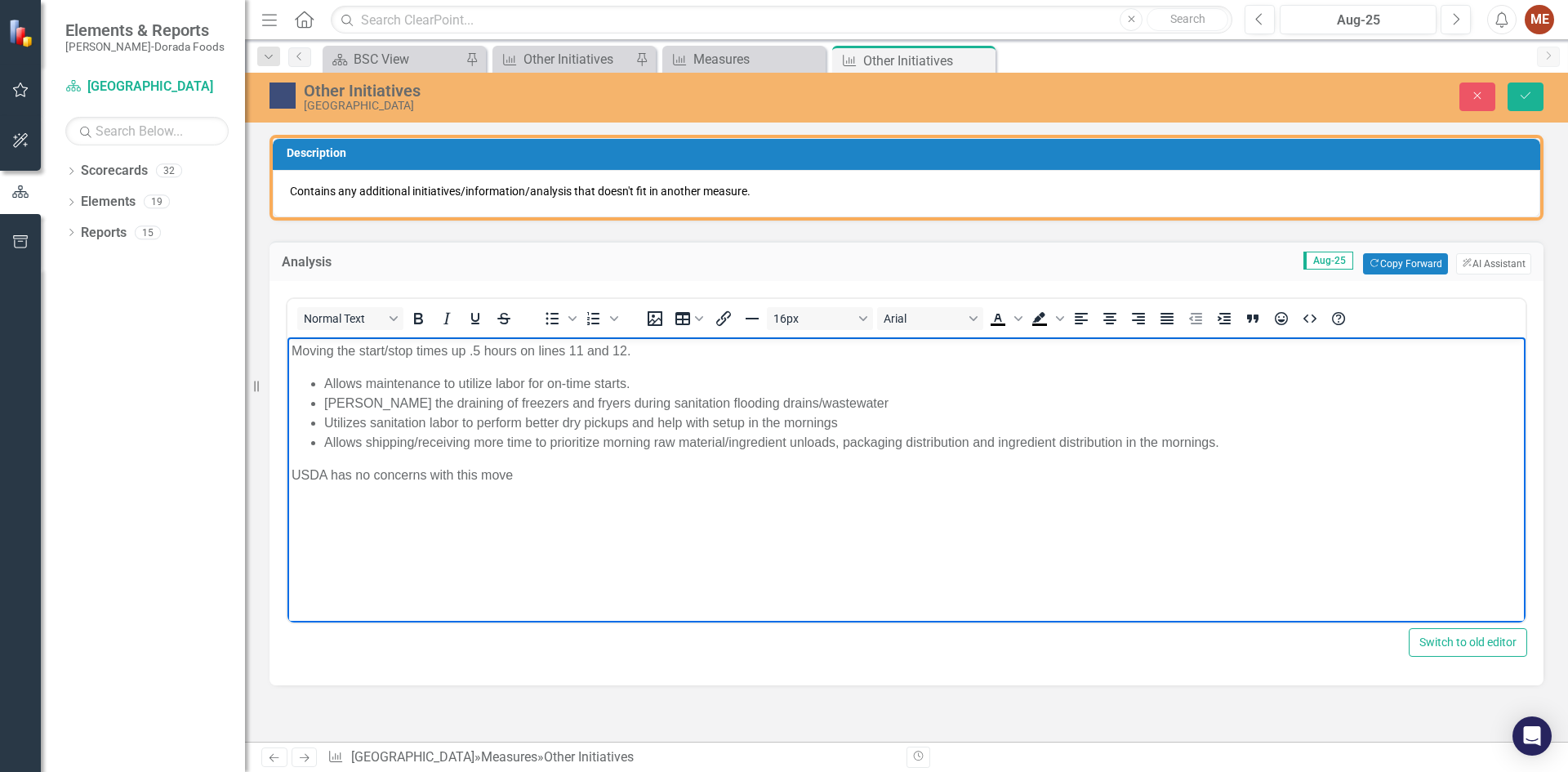
click at [348, 498] on p "Rich Text Area. Press ALT-0 for help." at bounding box center [906, 507] width 1230 height 20
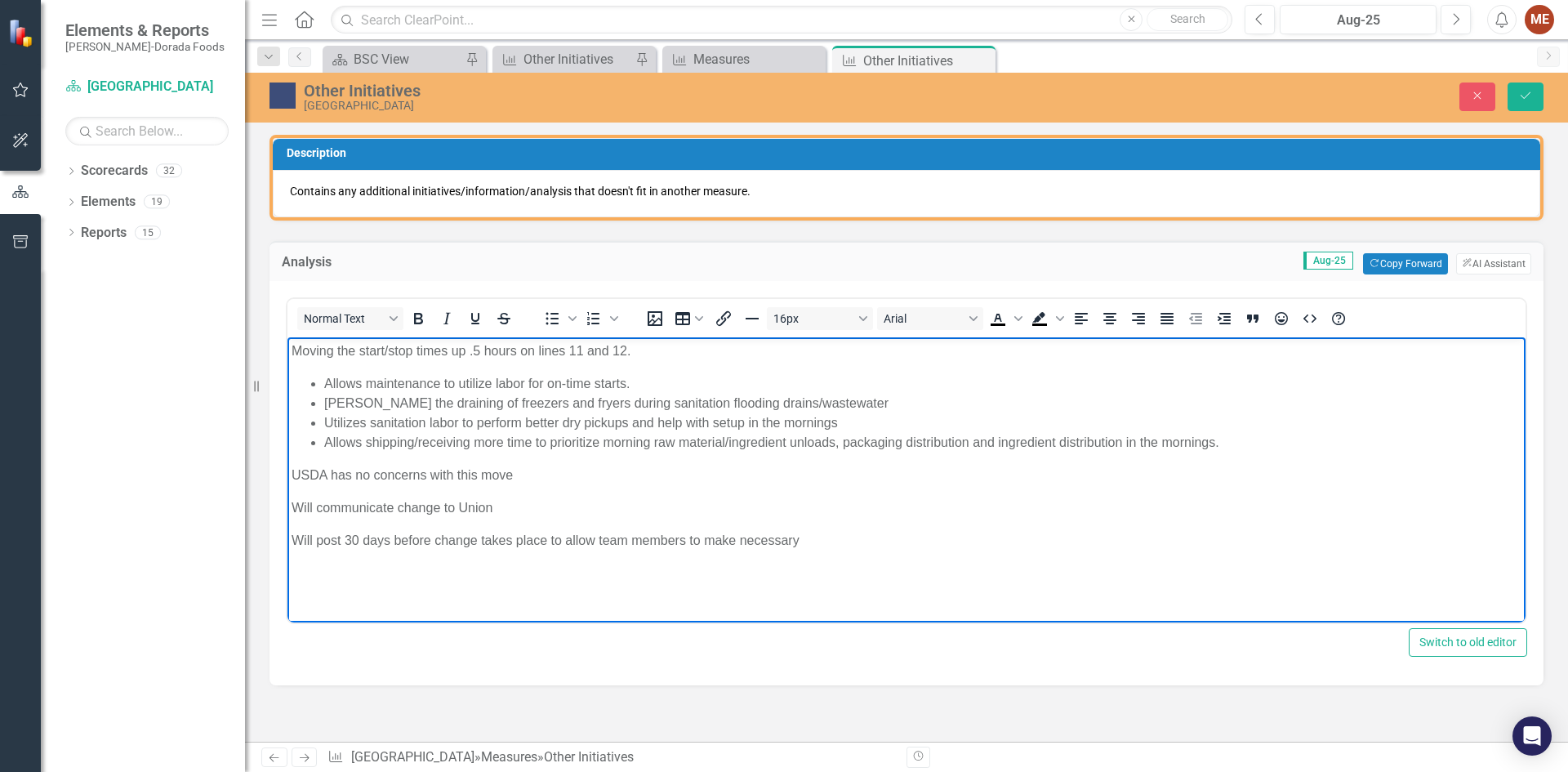
click at [740, 541] on p "Will post 30 days before change takes place to allow team members to make neces…" at bounding box center [906, 540] width 1230 height 20
click at [844, 544] on p "Will post 30 days before change takes place to allow team members to make any n…" at bounding box center [906, 540] width 1230 height 20
click at [1239, 443] on li "Allows shipping/receiving more time to prioritize morning raw material/ingredie…" at bounding box center [923, 441] width 1197 height 20
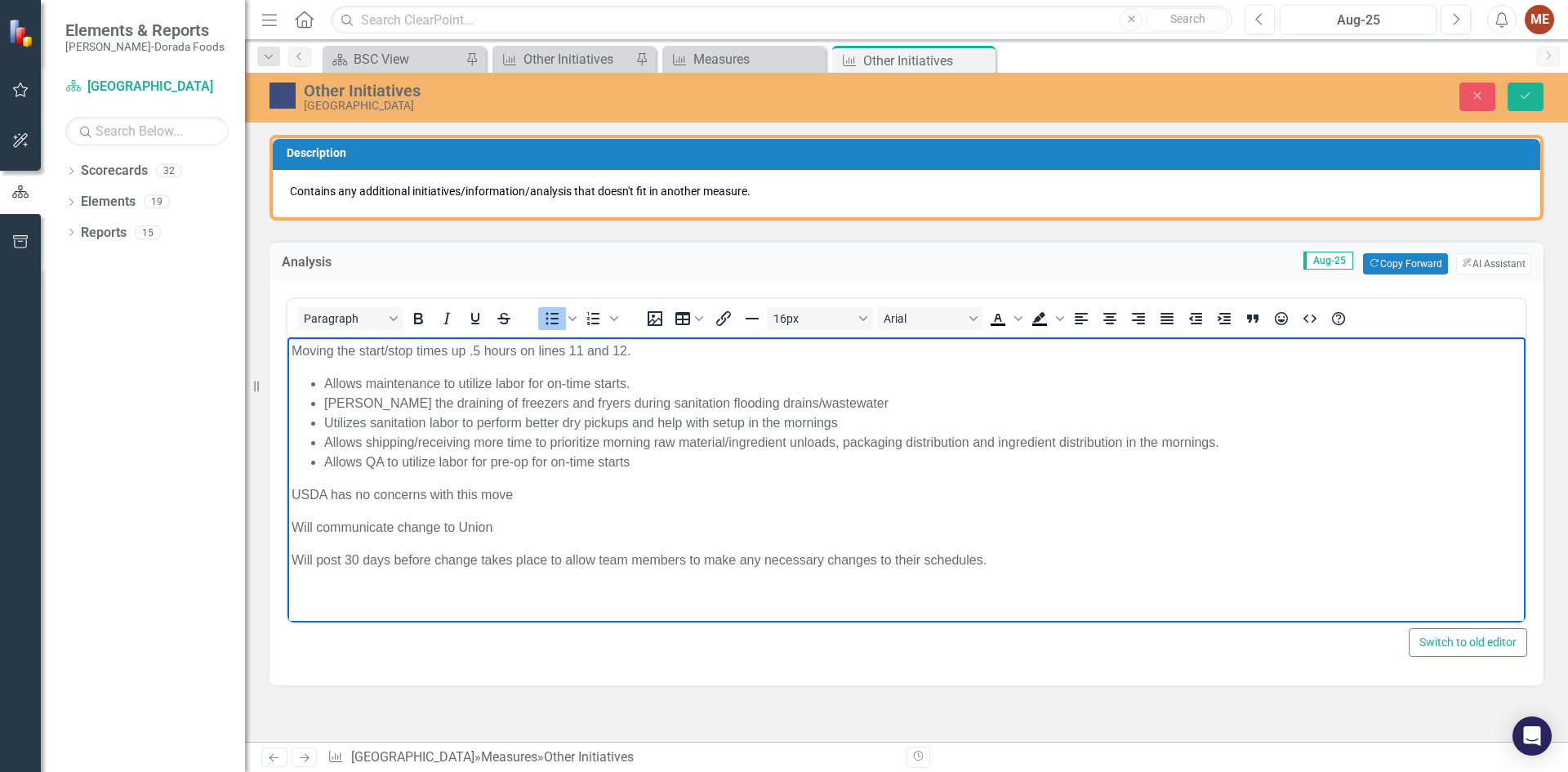
click at [540, 462] on li "Allows QA to utilize labor for pre-op for on-time starts" at bounding box center [923, 461] width 1197 height 20
click at [659, 452] on li "Allows QA to utilize labor for pre-op and on-time starts" at bounding box center [923, 461] width 1197 height 20
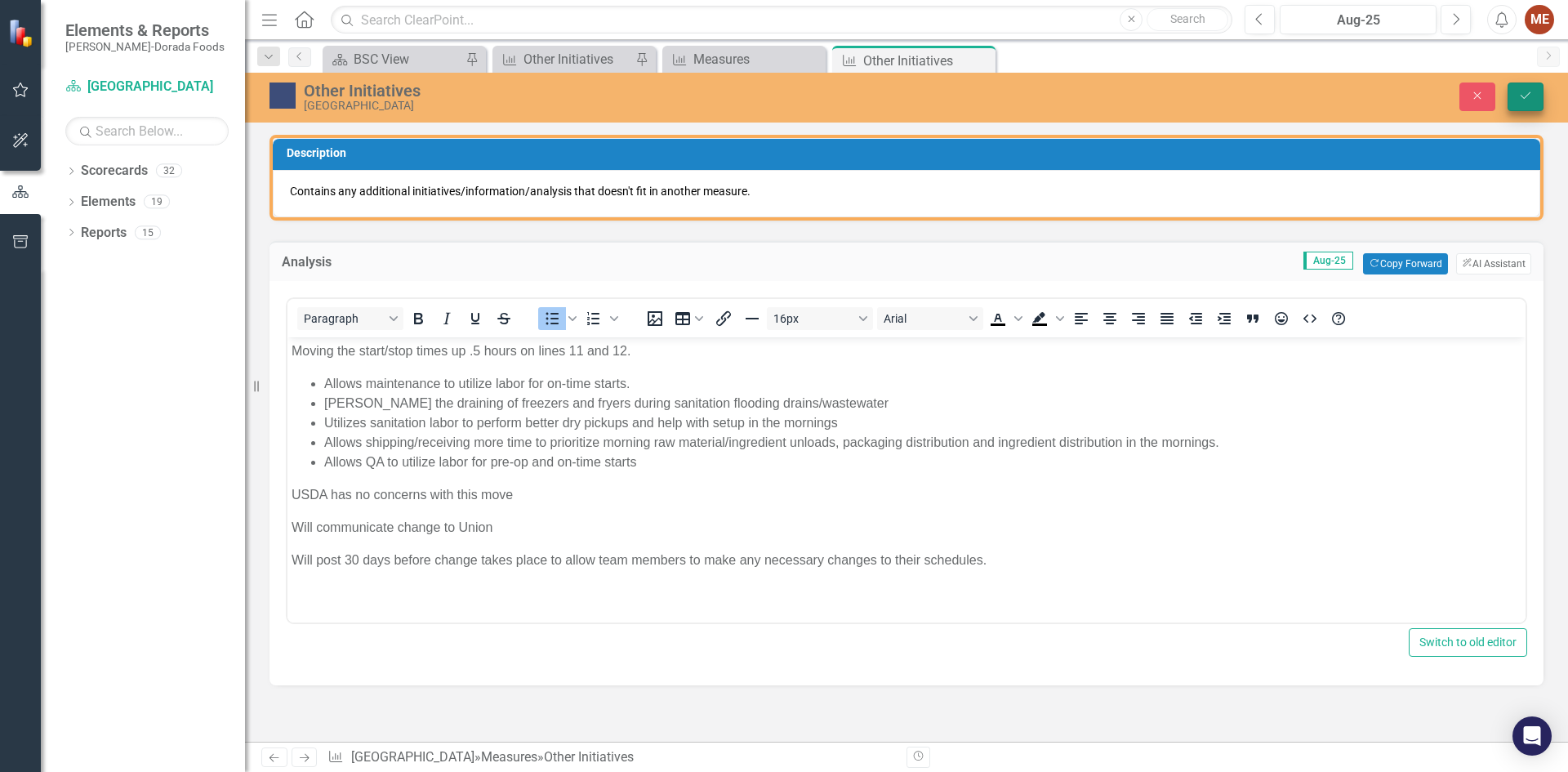
click at [1523, 95] on icon "Save" at bounding box center [1526, 96] width 15 height 11
